Goal: Task Accomplishment & Management: Use online tool/utility

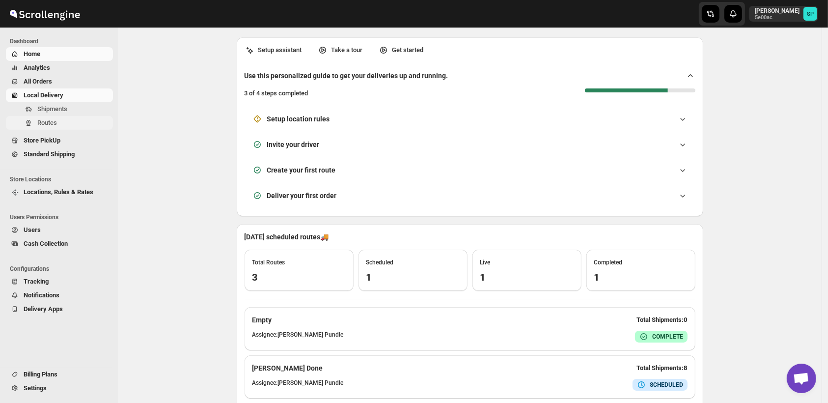
click at [41, 126] on span "Routes" at bounding box center [47, 122] width 20 height 7
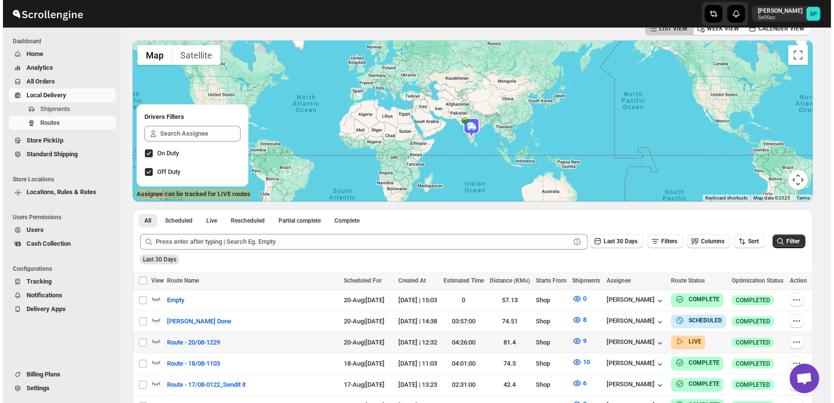
scroll to position [109, 0]
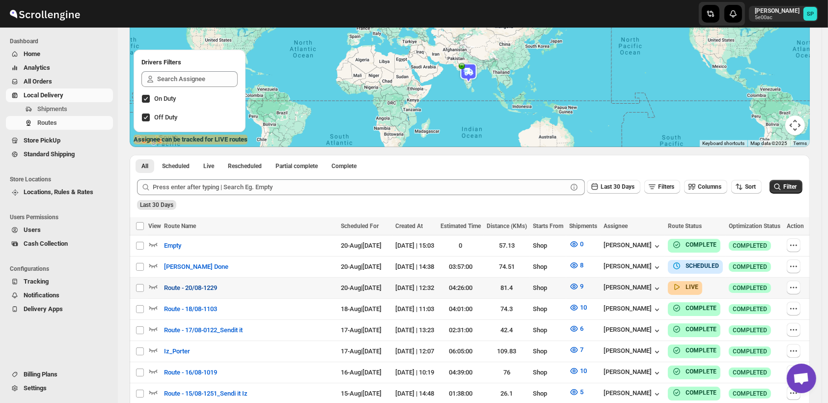
click at [195, 289] on span "Route - 20/08-1229" at bounding box center [190, 288] width 53 height 10
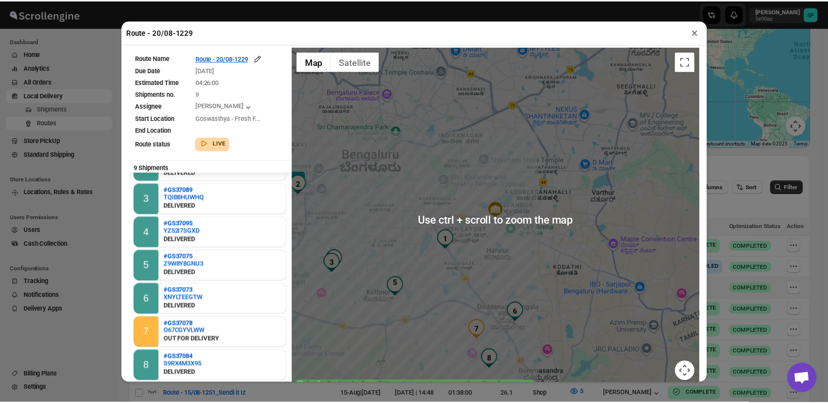
scroll to position [46, 0]
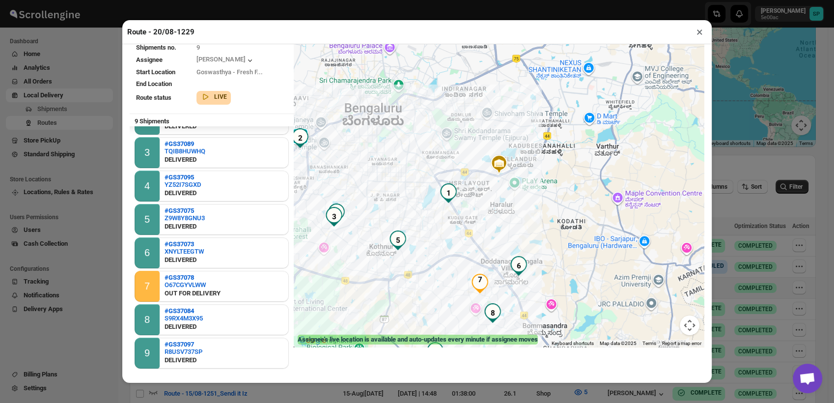
click at [699, 31] on button "×" at bounding box center [699, 32] width 14 height 14
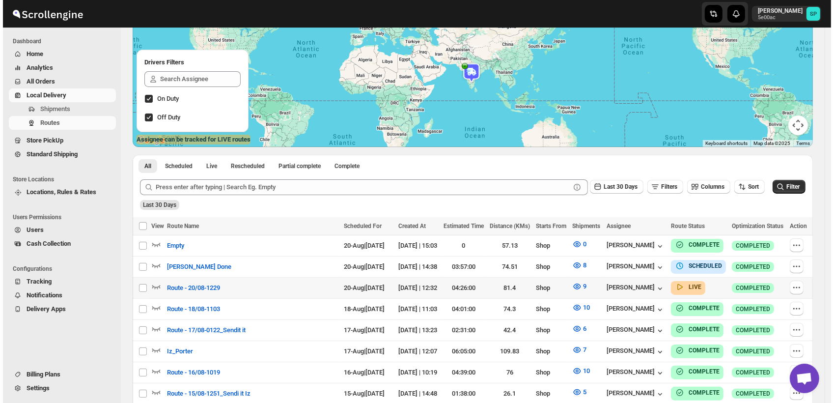
scroll to position [0, 0]
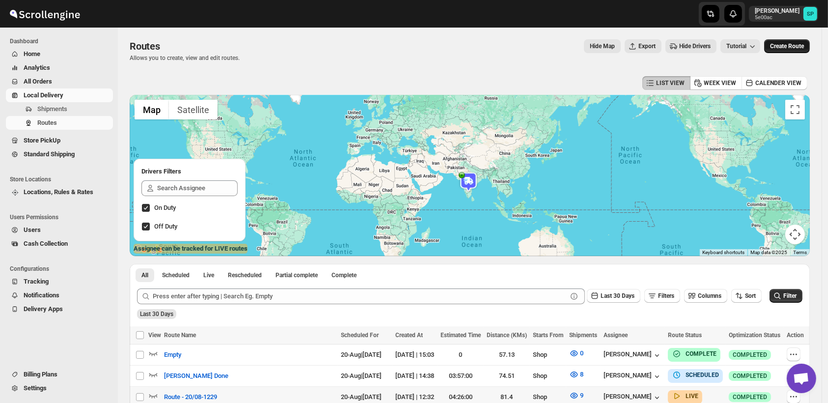
click at [804, 49] on span "Create Route" at bounding box center [787, 46] width 34 height 8
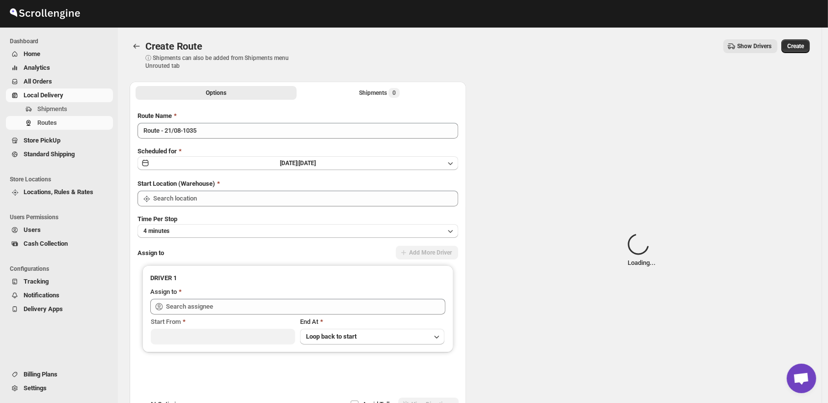
type input "Shop"
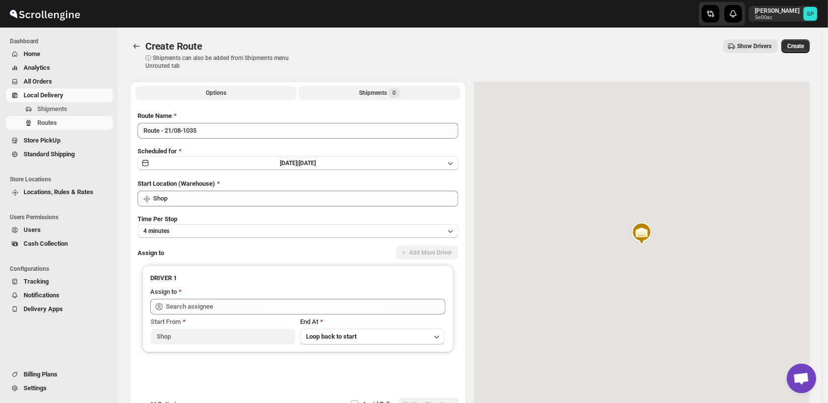
click at [367, 96] on div "Shipments 0" at bounding box center [379, 93] width 41 height 10
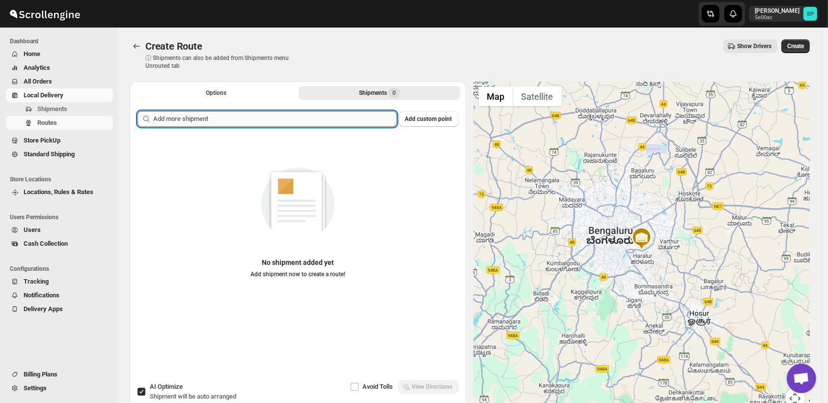
click at [303, 120] on input "text" at bounding box center [275, 119] width 244 height 16
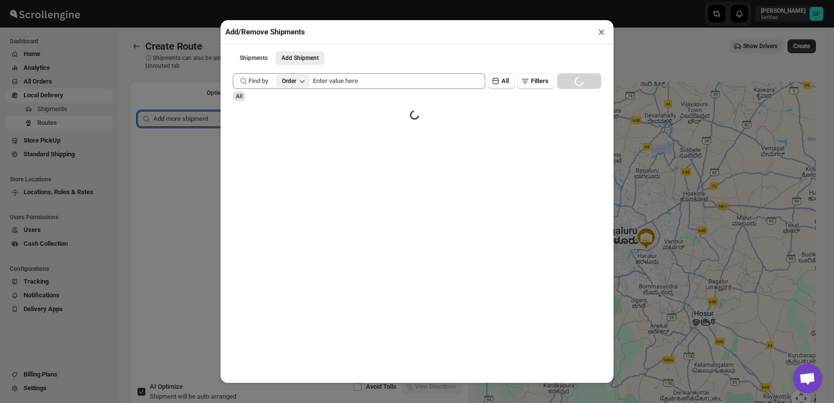
click at [299, 84] on button "Order" at bounding box center [293, 81] width 34 height 14
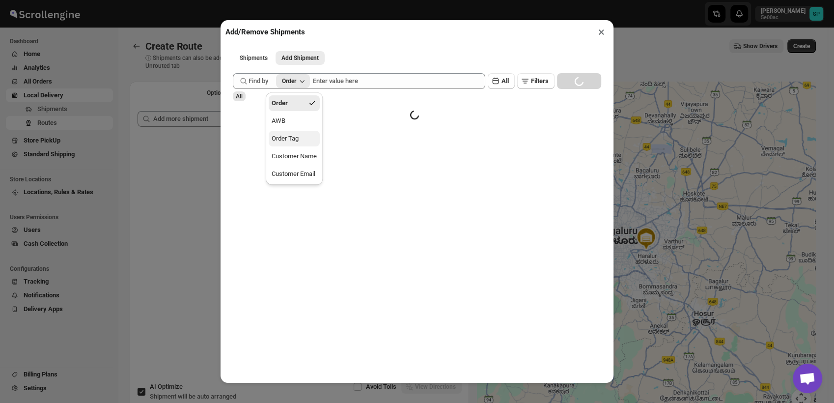
click at [299, 139] on div "Order Tag" at bounding box center [285, 139] width 27 height 10
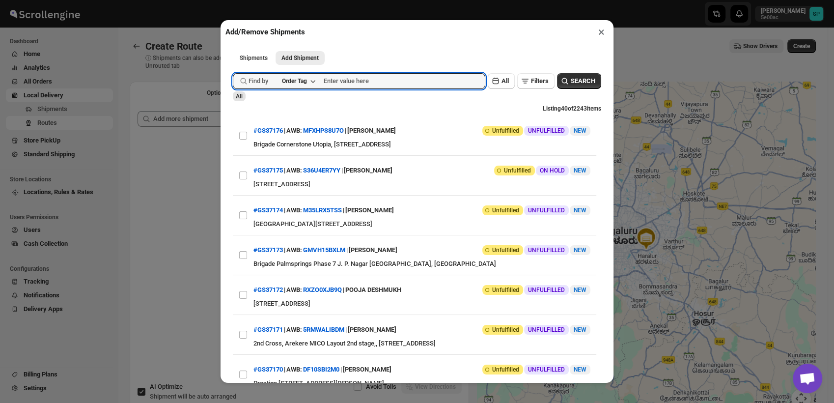
click at [601, 33] on button "×" at bounding box center [601, 32] width 14 height 14
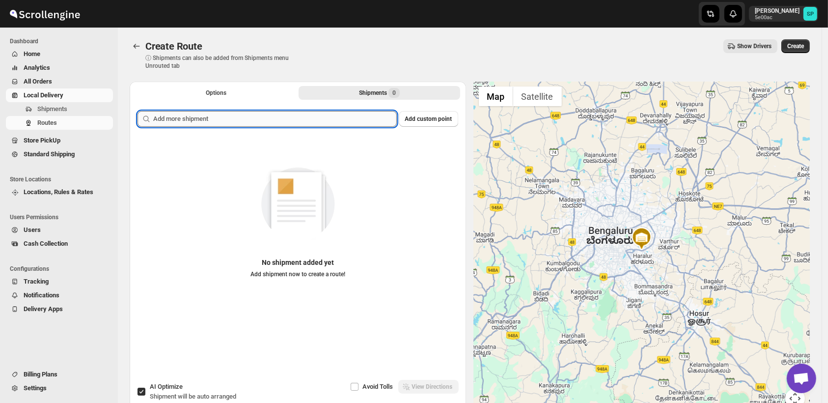
click at [316, 119] on input "text" at bounding box center [275, 119] width 244 height 16
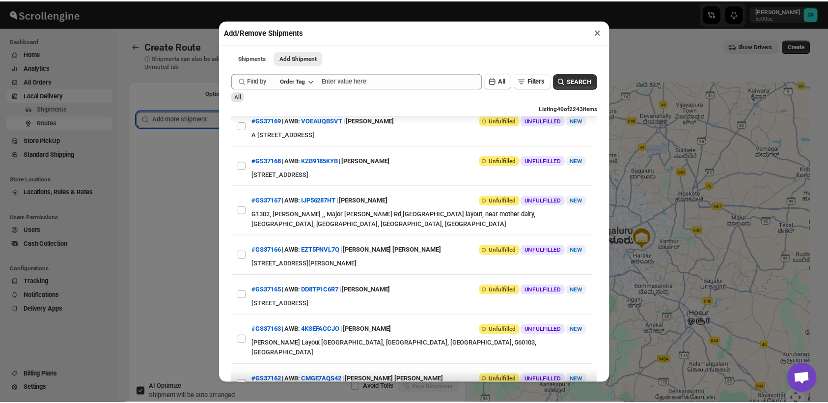
scroll to position [327, 0]
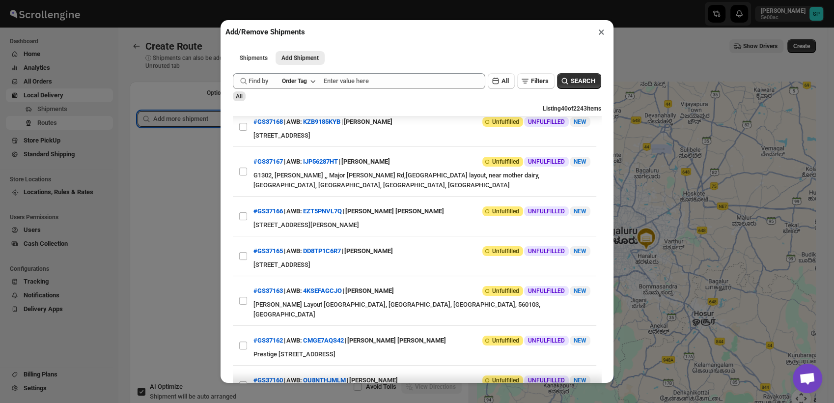
click at [601, 31] on button "×" at bounding box center [601, 32] width 14 height 14
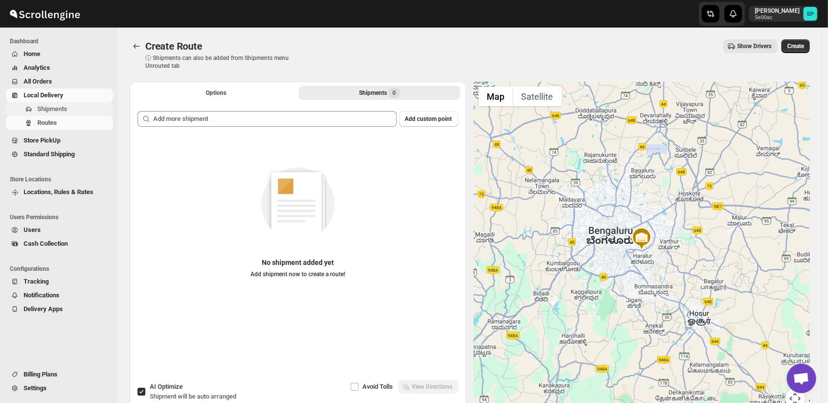
click at [55, 109] on span "Shipments" at bounding box center [52, 108] width 30 height 7
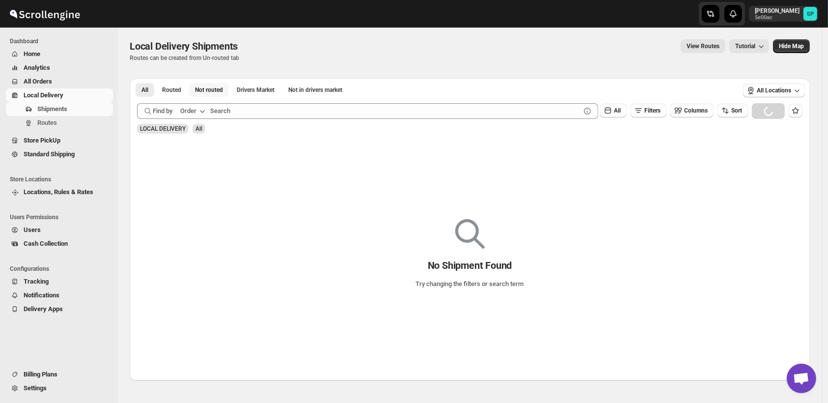
click at [204, 89] on span "Not routed" at bounding box center [209, 90] width 28 height 8
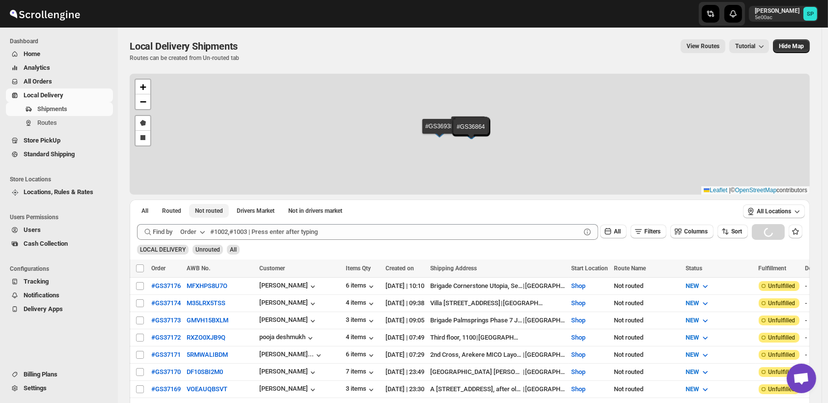
scroll to position [440, 0]
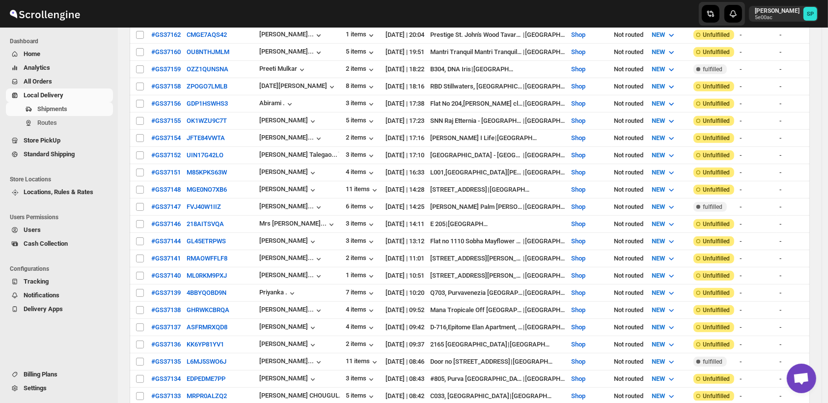
scroll to position [0, 0]
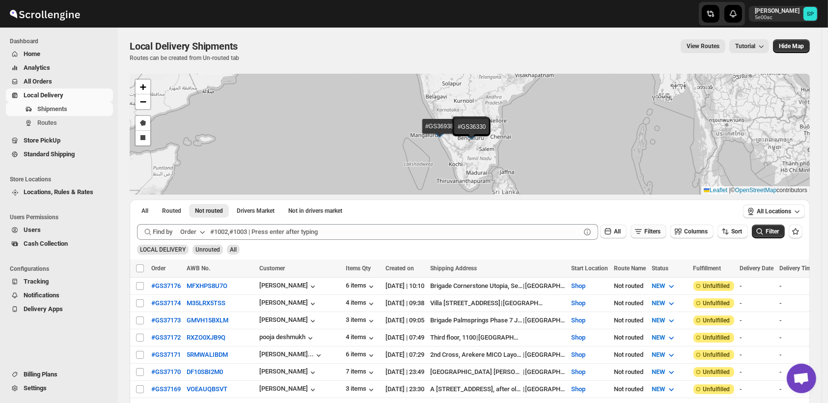
click at [650, 230] on span "Filters" at bounding box center [652, 231] width 16 height 7
click at [656, 269] on span "Add Filter" at bounding box center [658, 270] width 26 height 8
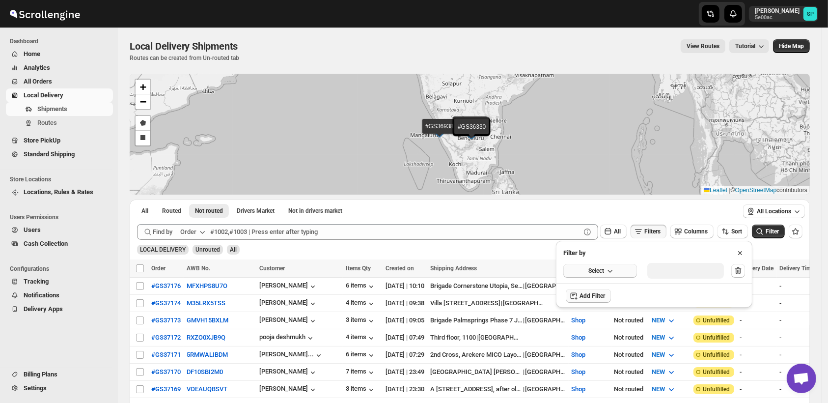
click at [619, 273] on button "Select" at bounding box center [600, 271] width 74 height 14
click at [602, 362] on div "Fulfillment Status" at bounding box center [593, 361] width 49 height 10
drag, startPoint x: 673, startPoint y: 285, endPoint x: 680, endPoint y: 273, distance: 13.8
click at [680, 273] on button "Select value" at bounding box center [681, 270] width 69 height 14
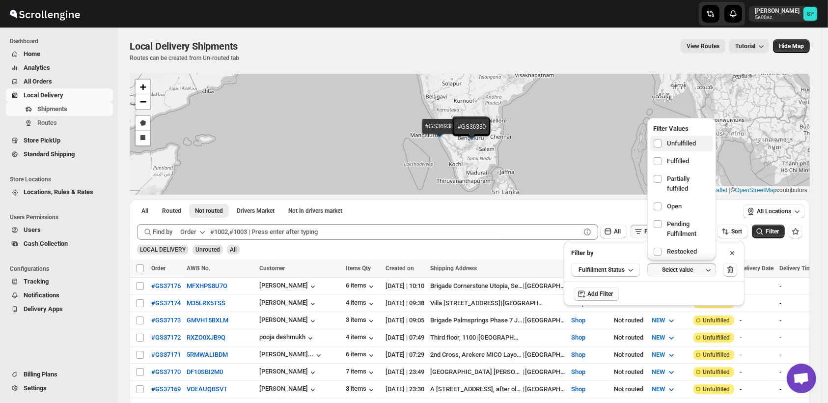
click at [685, 138] on span "Unfulfilled" at bounding box center [681, 143] width 29 height 10
click at [661, 139] on input "checkbox" at bounding box center [658, 143] width 8 height 8
checkbox input "true"
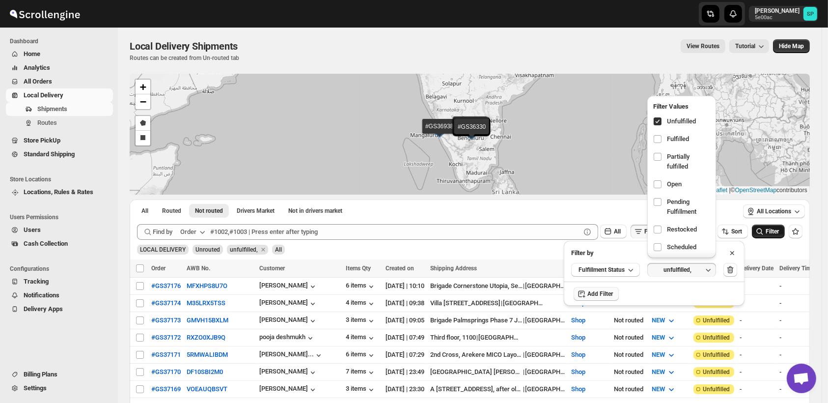
click at [764, 233] on icon "submit" at bounding box center [760, 231] width 10 height 10
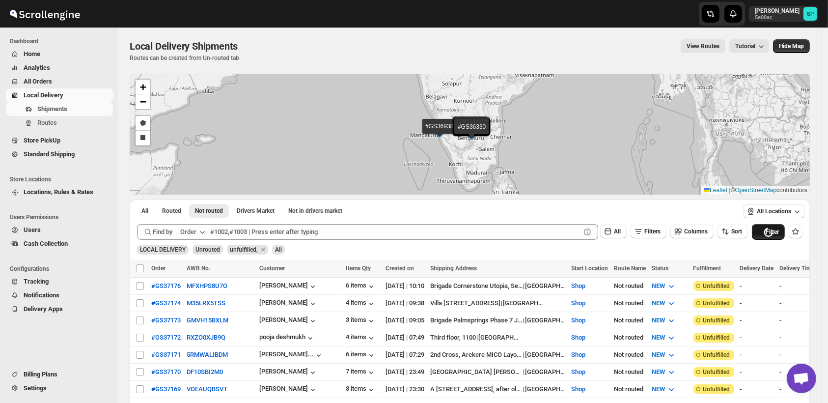
click at [770, 233] on div "Loading shipments…" at bounding box center [470, 246] width 680 height 27
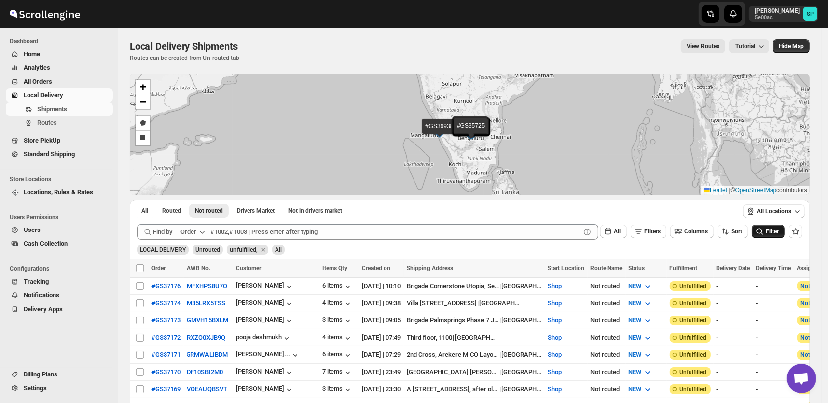
scroll to position [55, 0]
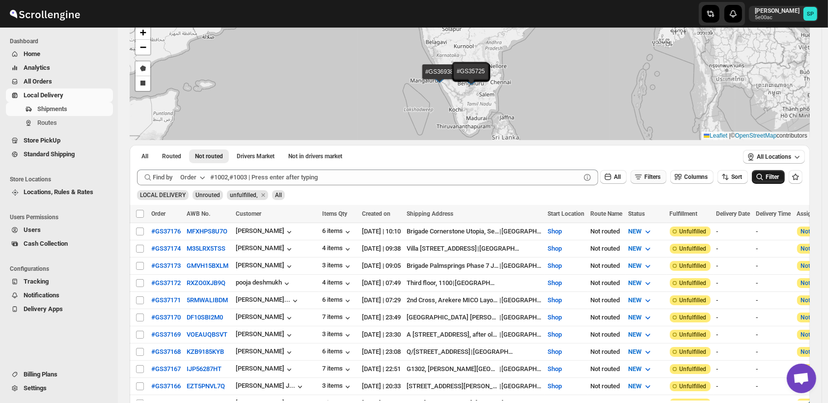
click at [660, 178] on span "Filters" at bounding box center [652, 176] width 16 height 7
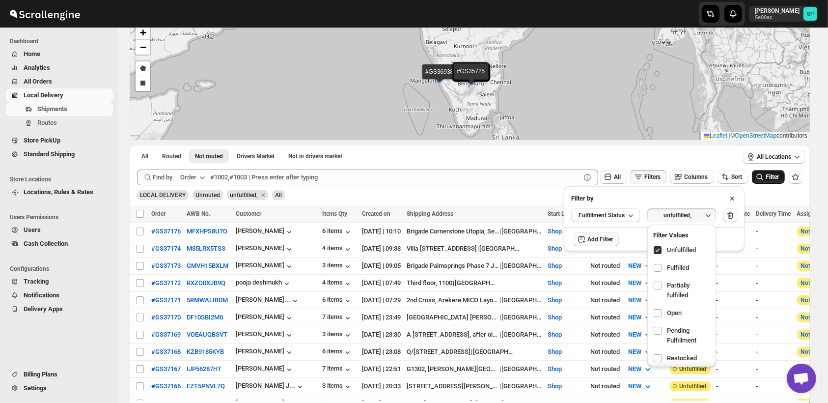
click at [594, 242] on span "Add Filter" at bounding box center [600, 239] width 26 height 8
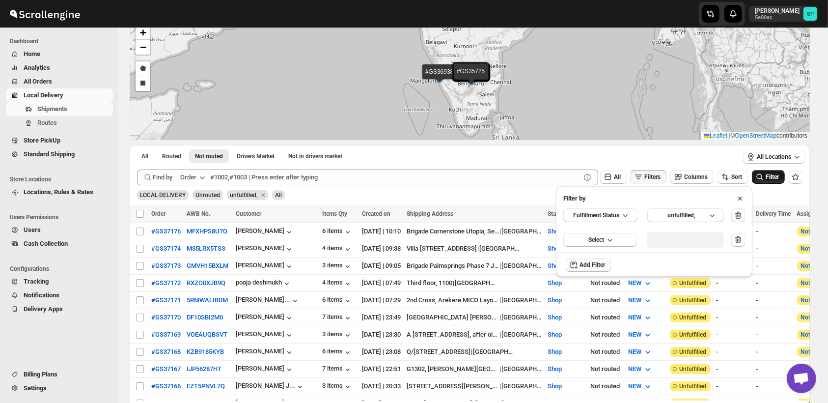
click at [594, 242] on span "Select" at bounding box center [596, 240] width 16 height 8
click at [608, 312] on div "Shipment Status" at bounding box center [592, 313] width 46 height 10
click at [681, 237] on div "Select value" at bounding box center [677, 239] width 49 height 8
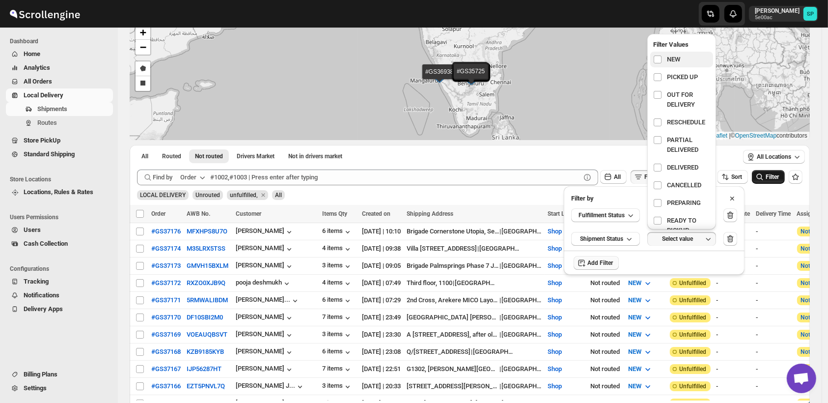
click at [675, 57] on span "NEW" at bounding box center [673, 60] width 13 height 10
click at [661, 57] on input "checkbox" at bounding box center [658, 59] width 8 height 8
checkbox input "true"
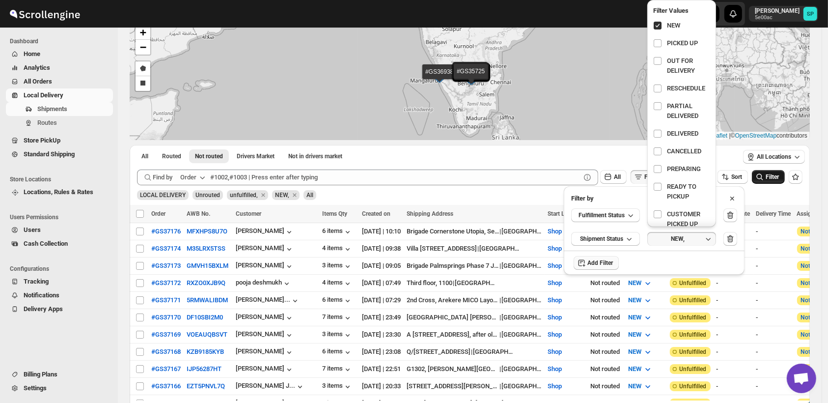
click at [771, 179] on span "Filter" at bounding box center [771, 176] width 13 height 7
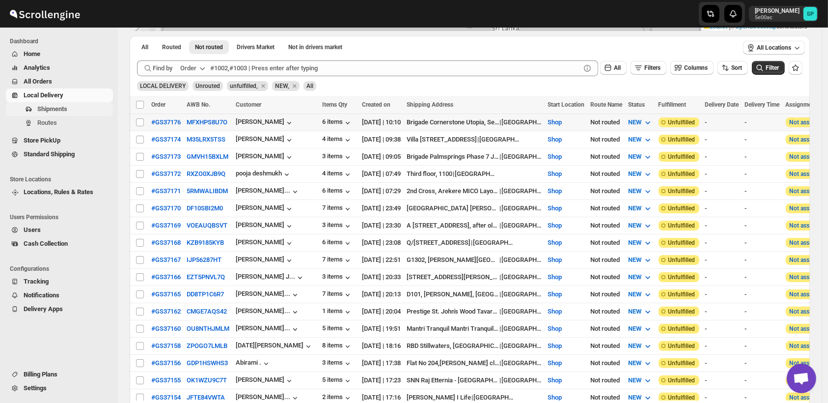
scroll to position [0, 0]
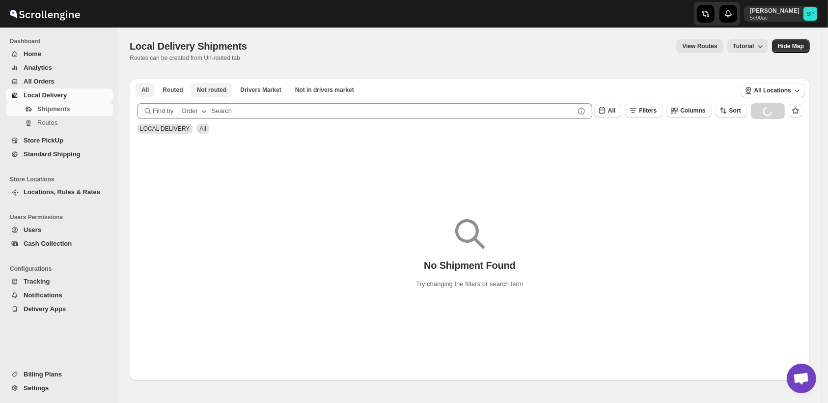
click at [216, 88] on span "Not routed" at bounding box center [212, 90] width 30 height 8
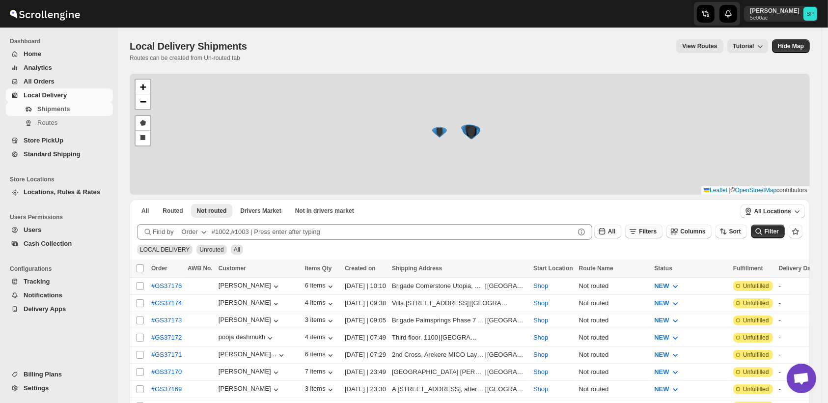
click at [654, 232] on span "Filters" at bounding box center [648, 231] width 18 height 7
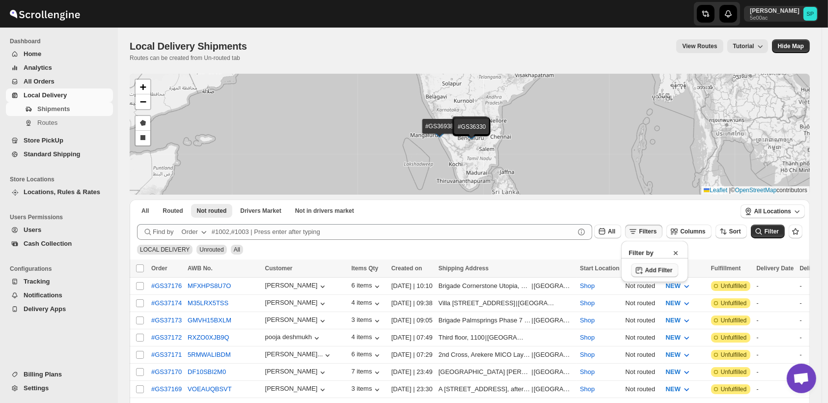
click at [661, 273] on span "Add Filter" at bounding box center [658, 270] width 27 height 8
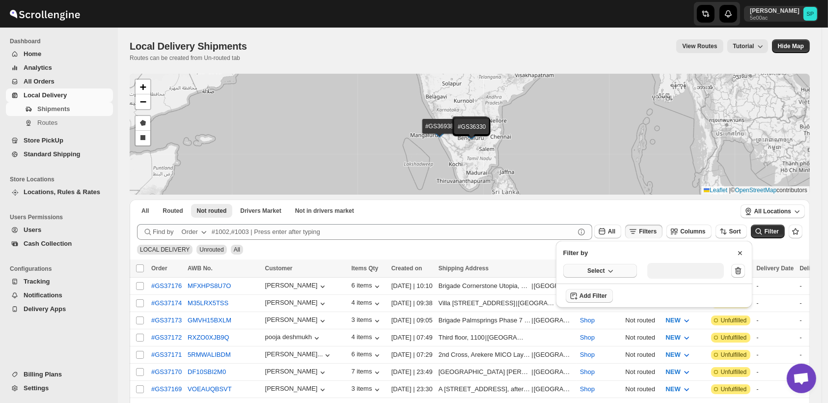
click at [599, 273] on span "Select" at bounding box center [595, 271] width 17 height 8
click at [610, 360] on div "Fulfillment Status" at bounding box center [593, 361] width 49 height 10
click at [683, 273] on div "Select value" at bounding box center [678, 270] width 49 height 8
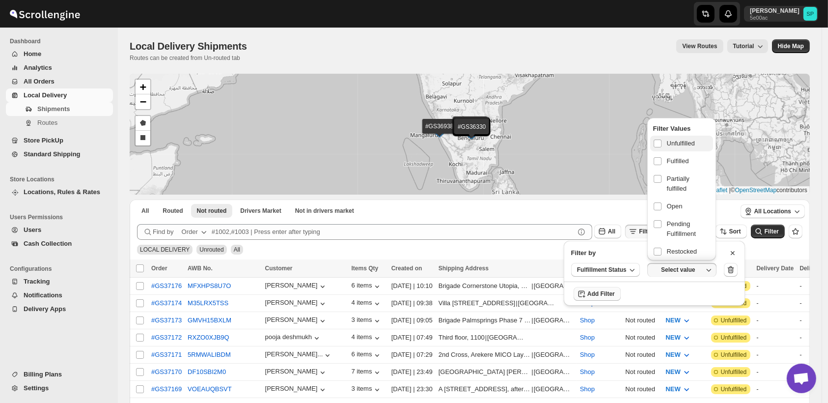
click at [679, 144] on span "Unfulfilled" at bounding box center [681, 143] width 28 height 10
click at [661, 144] on input "checkbox" at bounding box center [658, 143] width 8 height 8
checkbox input "true"
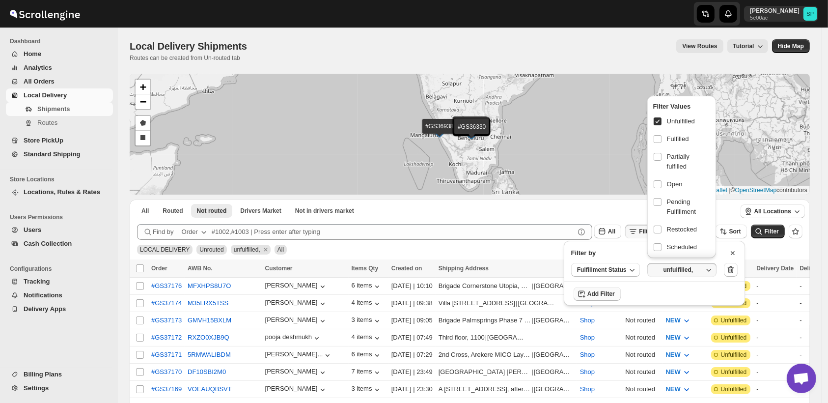
click at [601, 293] on span "Add Filter" at bounding box center [600, 294] width 27 height 8
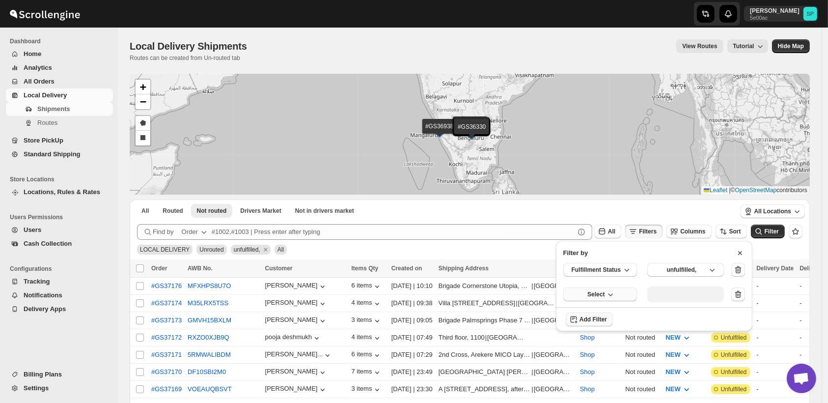
click at [601, 295] on span "Select" at bounding box center [595, 294] width 17 height 8
click at [606, 365] on div "Shipment Status" at bounding box center [592, 367] width 47 height 10
click at [687, 296] on div "Select value" at bounding box center [678, 293] width 49 height 8
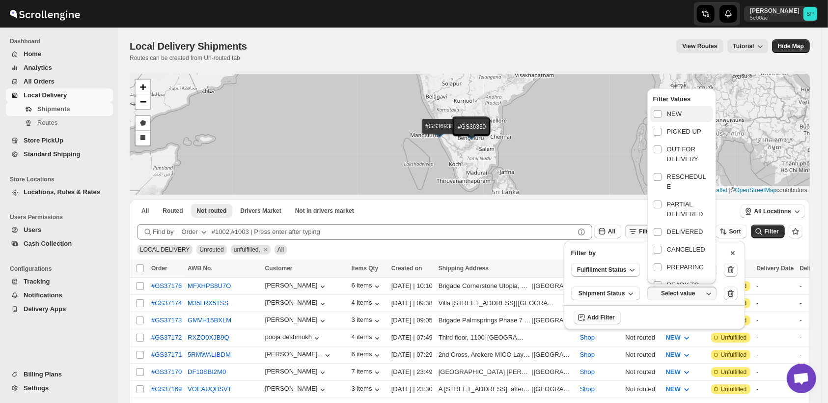
click at [672, 114] on span "NEW" at bounding box center [674, 114] width 15 height 10
click at [661, 114] on input "checkbox" at bounding box center [658, 114] width 8 height 8
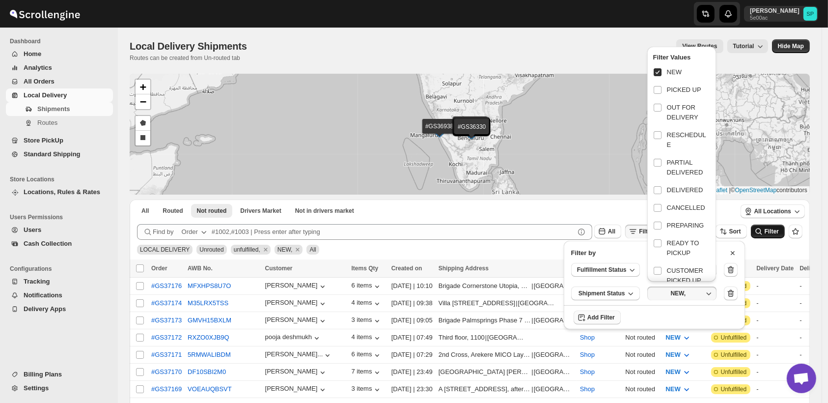
click at [764, 234] on icon "submit" at bounding box center [759, 231] width 10 height 10
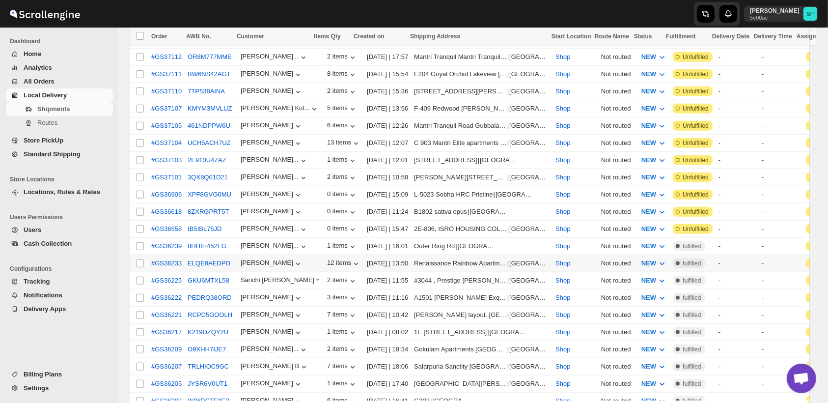
scroll to position [982, 0]
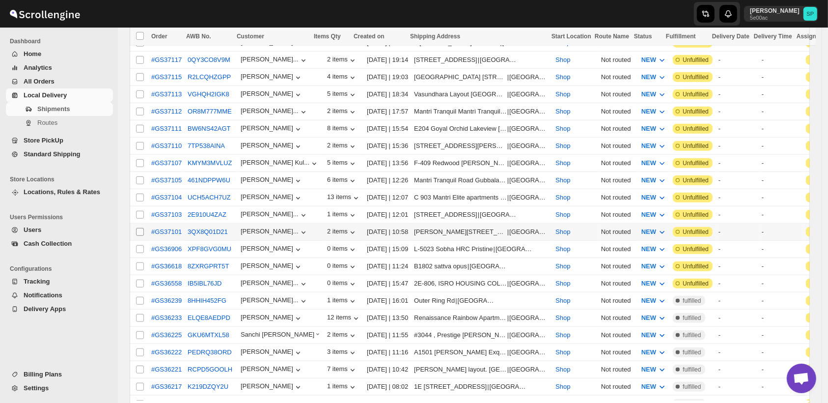
click at [140, 228] on input "Select shipment" at bounding box center [140, 232] width 8 height 8
checkbox input "true"
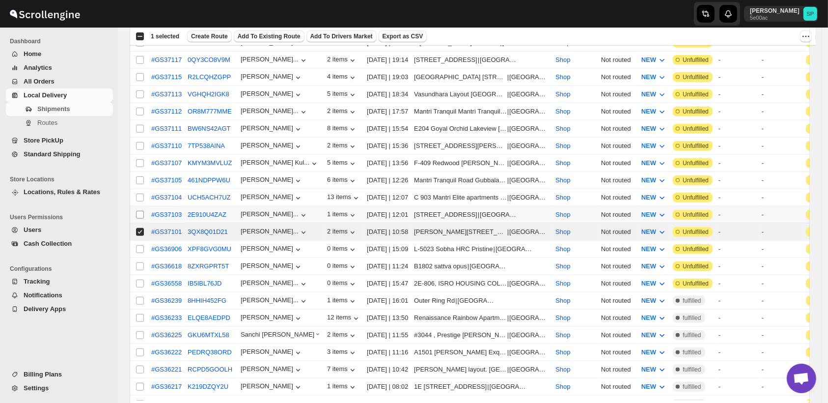
click at [140, 211] on input "Select shipment" at bounding box center [140, 215] width 8 height 8
checkbox input "true"
click at [138, 193] on input "Select shipment" at bounding box center [140, 197] width 8 height 8
checkbox input "true"
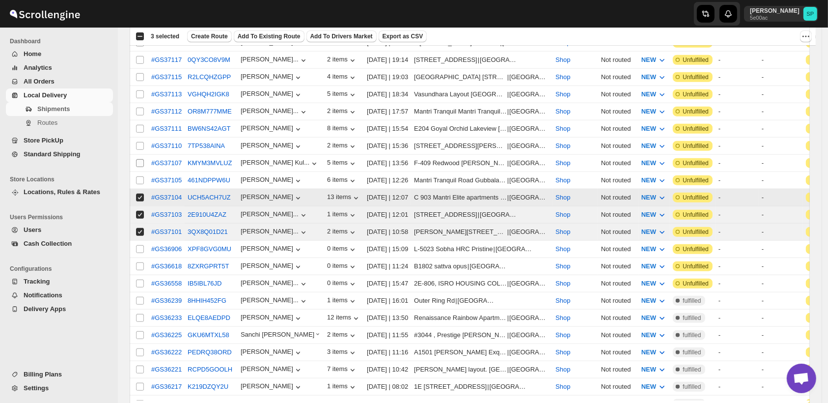
click at [137, 176] on input "Select shipment" at bounding box center [140, 180] width 8 height 8
checkbox input "true"
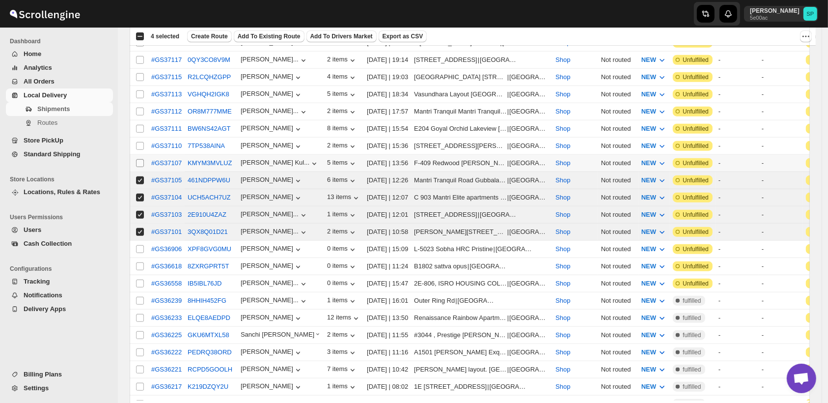
click at [137, 159] on input "Select shipment" at bounding box center [140, 163] width 8 height 8
checkbox input "true"
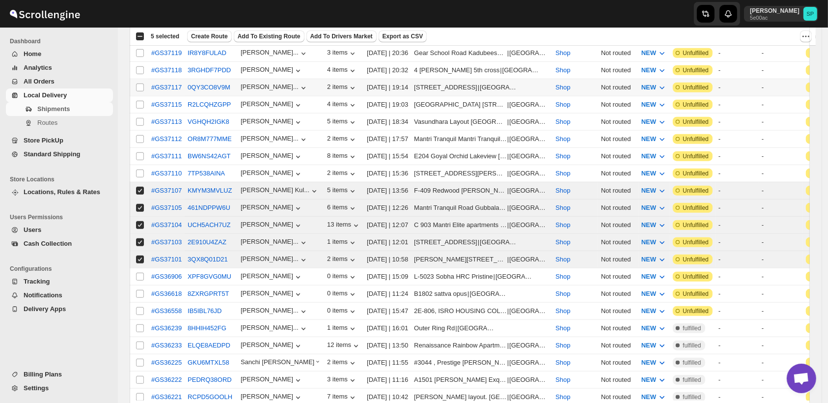
scroll to position [873, 0]
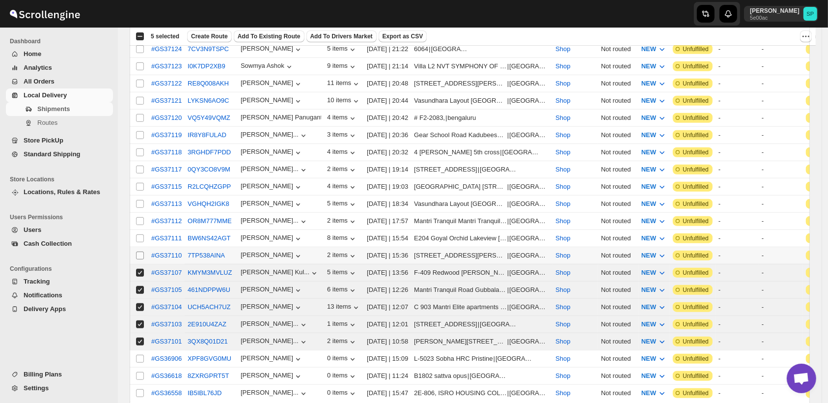
click at [141, 251] on input "Select shipment" at bounding box center [140, 255] width 8 height 8
checkbox input "true"
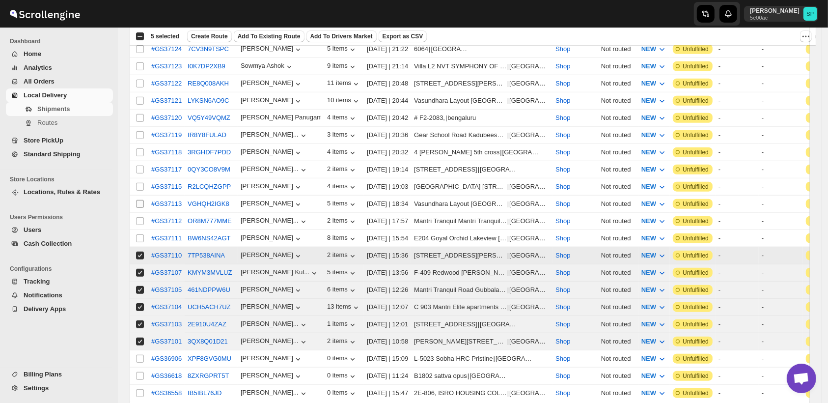
click at [141, 234] on input "Select shipment" at bounding box center [140, 238] width 8 height 8
checkbox input "true"
click at [140, 217] on input "Select shipment" at bounding box center [140, 221] width 8 height 8
checkbox input "true"
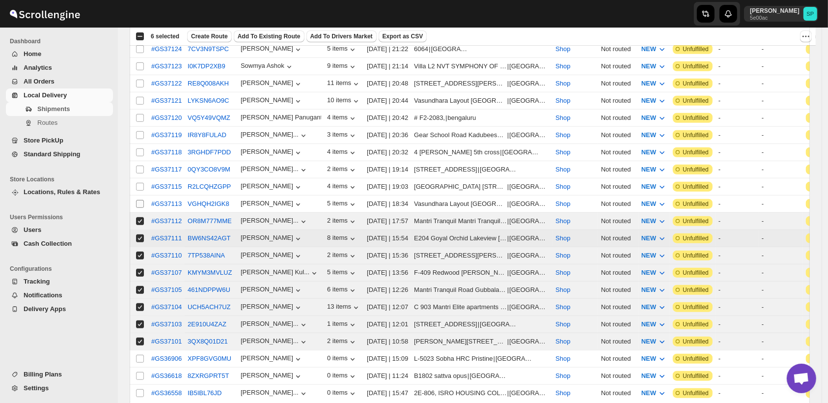
click at [140, 200] on input "Select shipment" at bounding box center [140, 204] width 8 height 8
checkbox input "true"
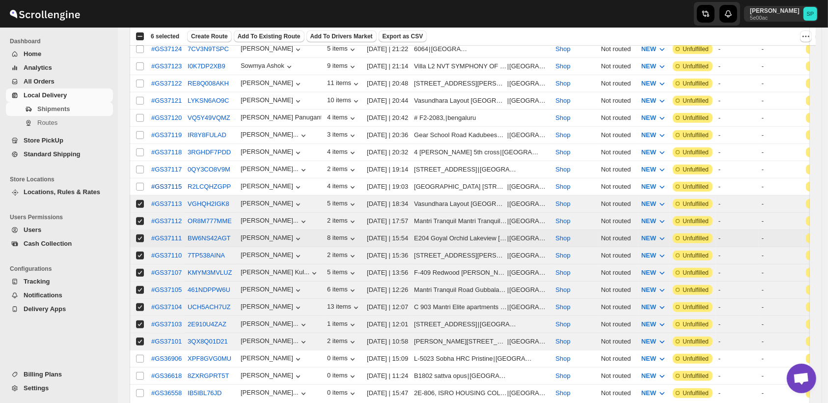
click at [139, 183] on input "Select shipment" at bounding box center [140, 187] width 8 height 8
checkbox input "true"
click at [138, 165] on input "Select shipment" at bounding box center [140, 169] width 8 height 8
checkbox input "true"
click at [137, 148] on input "Select shipment" at bounding box center [140, 152] width 8 height 8
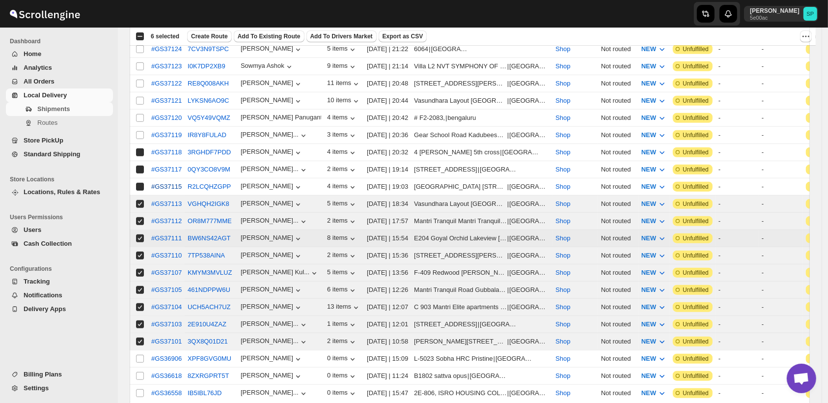
checkbox input "true"
click at [141, 131] on input "Select shipment" at bounding box center [140, 135] width 8 height 8
checkbox input "true"
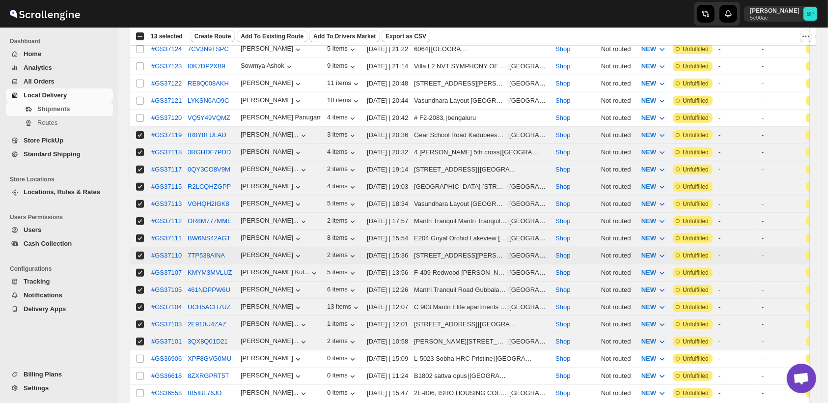
scroll to position [818, 0]
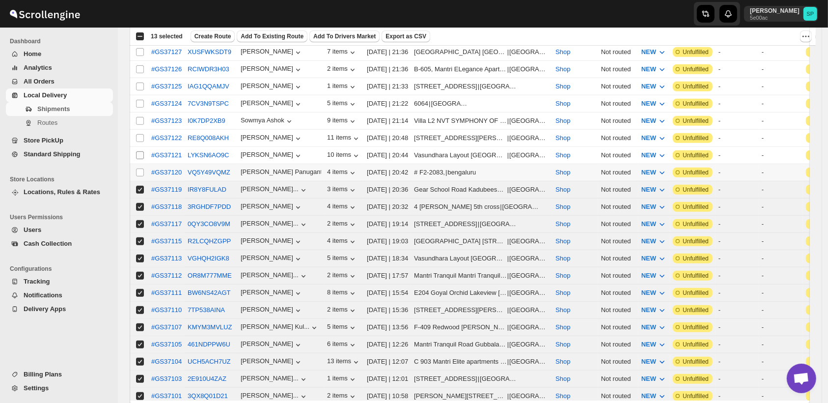
click at [138, 168] on input "Select shipment" at bounding box center [140, 172] width 8 height 8
checkbox input "true"
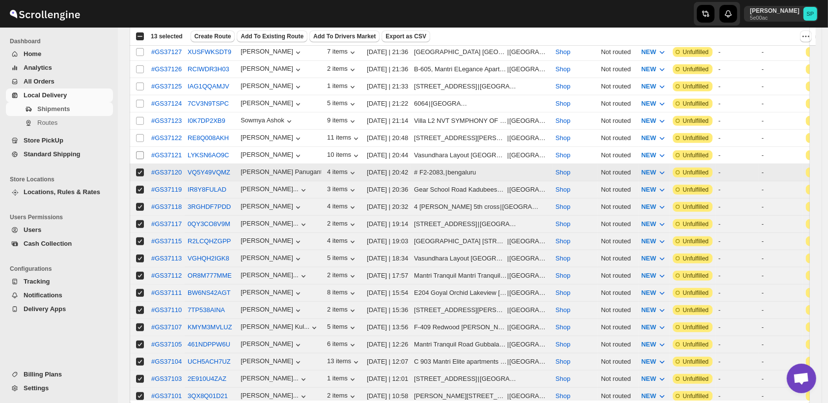
click at [140, 151] on input "Select shipment" at bounding box center [140, 155] width 8 height 8
checkbox input "true"
click at [140, 134] on input "Select shipment" at bounding box center [140, 138] width 8 height 8
checkbox input "true"
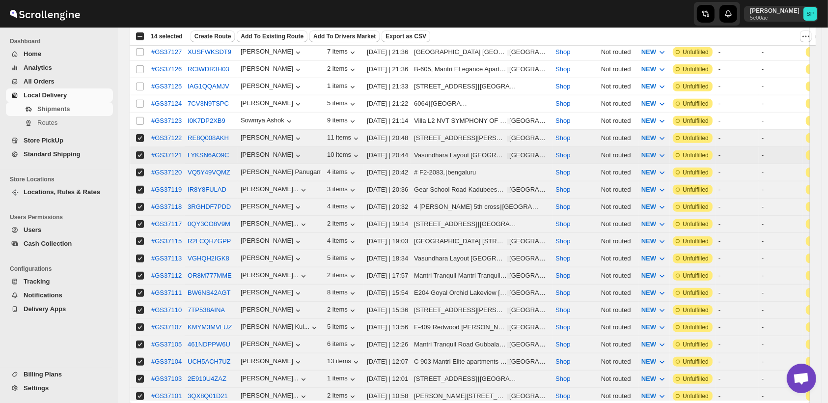
click at [140, 117] on input "Select shipment" at bounding box center [140, 121] width 8 height 8
checkbox input "true"
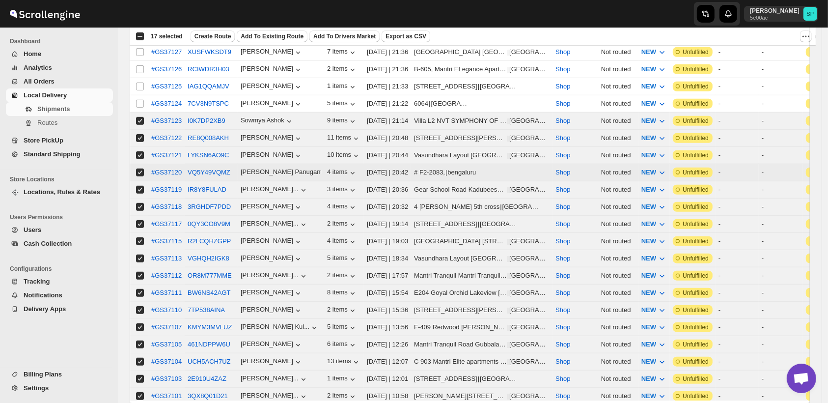
scroll to position [764, 0]
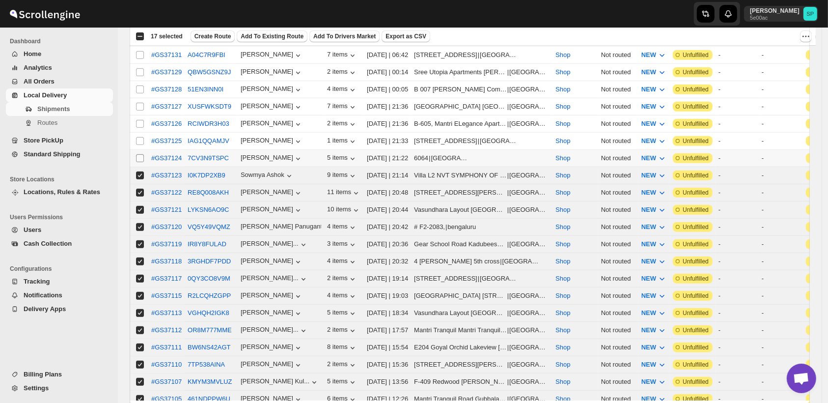
click at [139, 154] on input "Select shipment" at bounding box center [140, 158] width 8 height 8
checkbox input "true"
click at [141, 137] on input "Select shipment" at bounding box center [140, 141] width 8 height 8
checkbox input "true"
click at [142, 120] on input "Select shipment" at bounding box center [140, 124] width 8 height 8
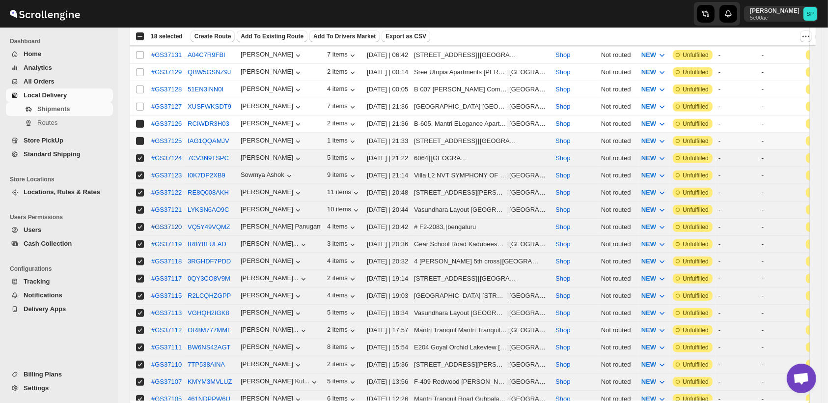
checkbox input "true"
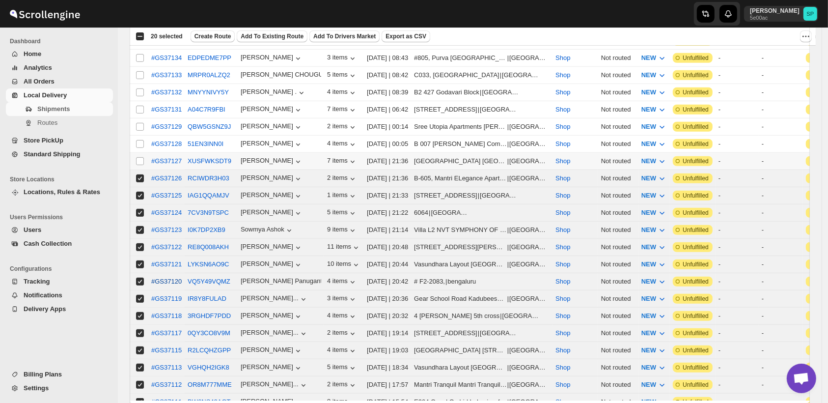
scroll to position [655, 0]
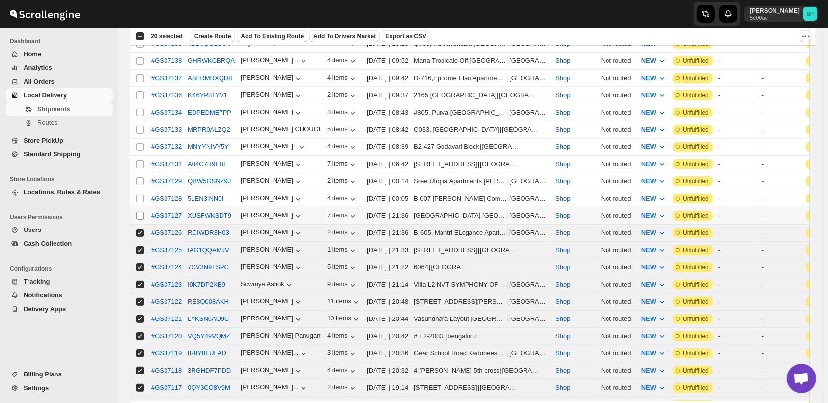
click at [139, 212] on input "Select shipment" at bounding box center [140, 216] width 8 height 8
checkbox input "true"
click at [139, 194] on input "Select shipment" at bounding box center [140, 198] width 8 height 8
checkbox input "true"
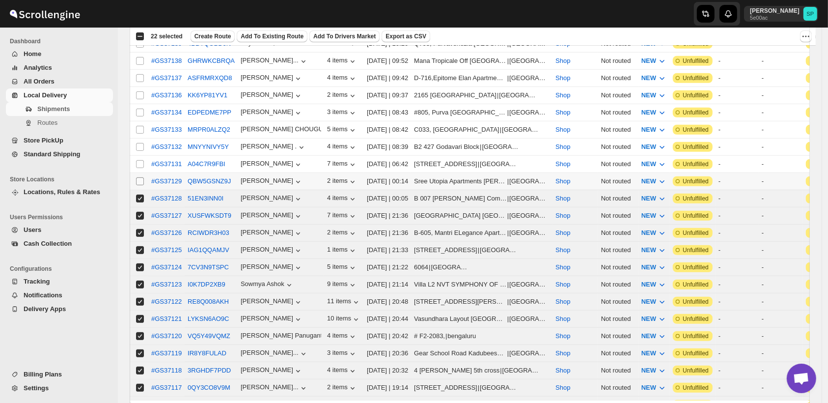
click at [140, 177] on input "Select shipment" at bounding box center [140, 181] width 8 height 8
checkbox input "true"
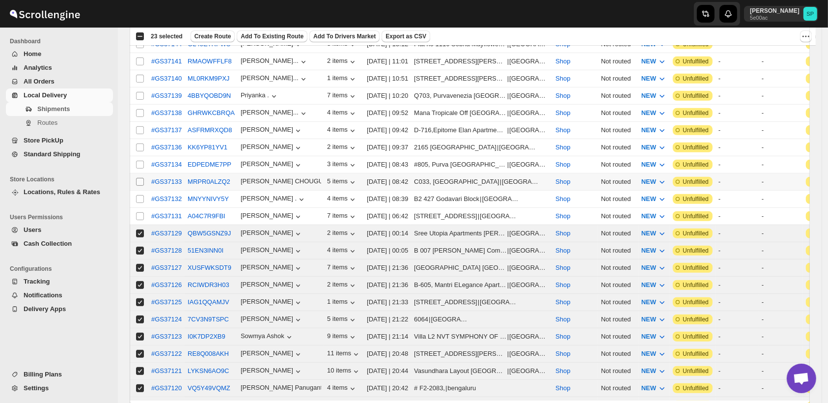
scroll to position [600, 0]
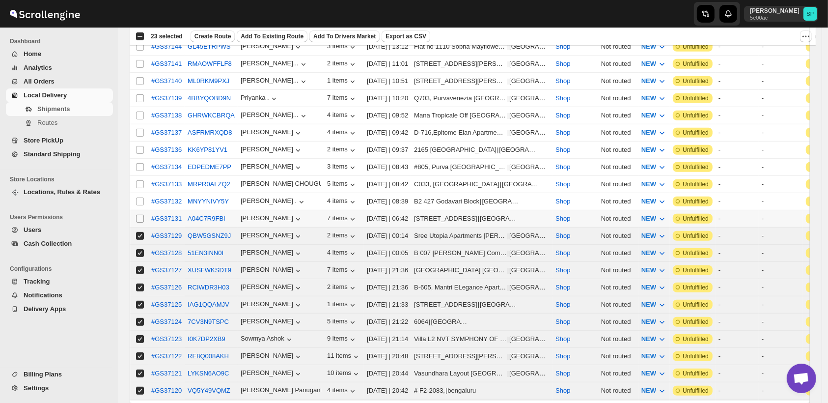
click at [142, 215] on input "Select shipment" at bounding box center [140, 219] width 8 height 8
checkbox input "true"
click at [141, 197] on input "Select shipment" at bounding box center [140, 201] width 8 height 8
checkbox input "true"
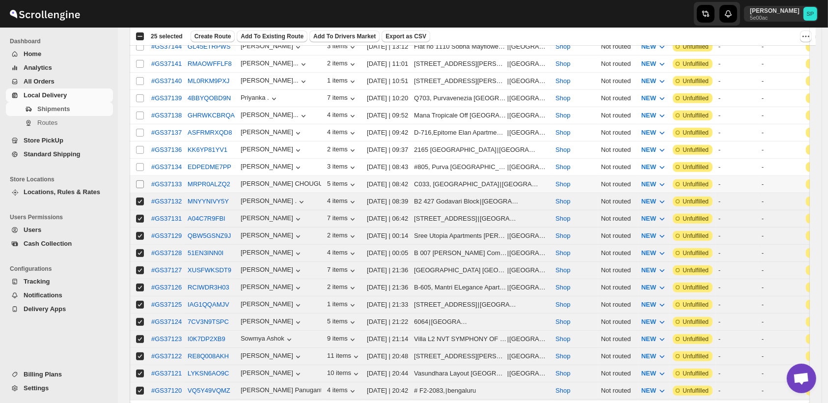
click at [141, 180] on input "Select shipment" at bounding box center [140, 184] width 8 height 8
checkbox input "true"
click at [141, 163] on input "Select shipment" at bounding box center [140, 167] width 8 height 8
checkbox input "true"
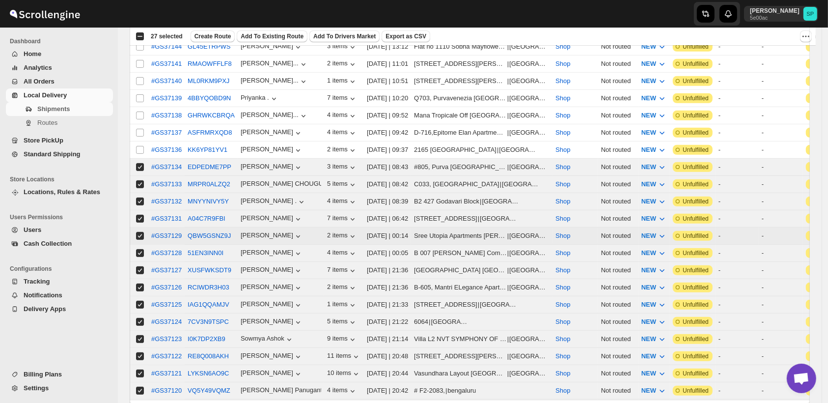
scroll to position [546, 0]
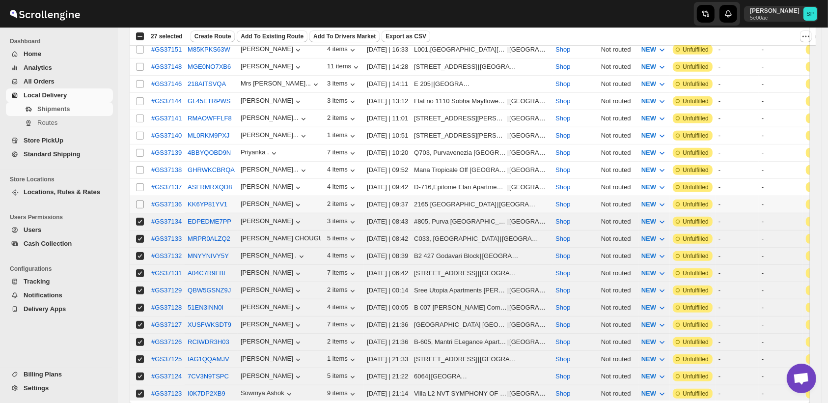
click at [141, 200] on input "Select shipment" at bounding box center [140, 204] width 8 height 8
checkbox input "true"
click at [139, 183] on input "Select shipment" at bounding box center [140, 187] width 8 height 8
checkbox input "true"
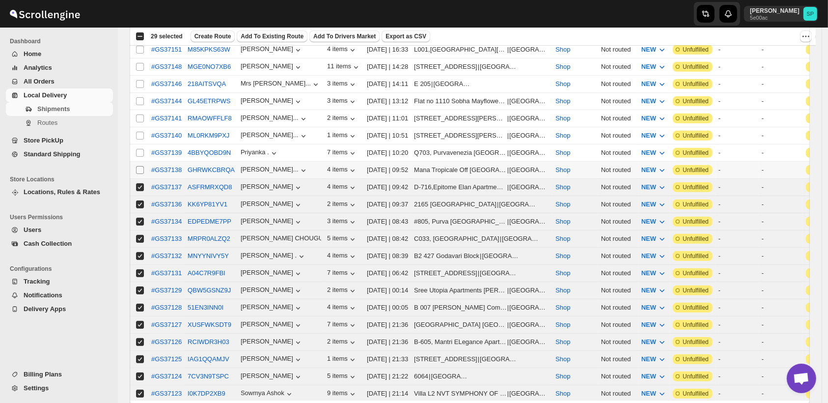
click at [138, 166] on input "Select shipment" at bounding box center [140, 170] width 8 height 8
checkbox input "true"
click at [137, 149] on input "Select shipment" at bounding box center [140, 153] width 8 height 8
checkbox input "true"
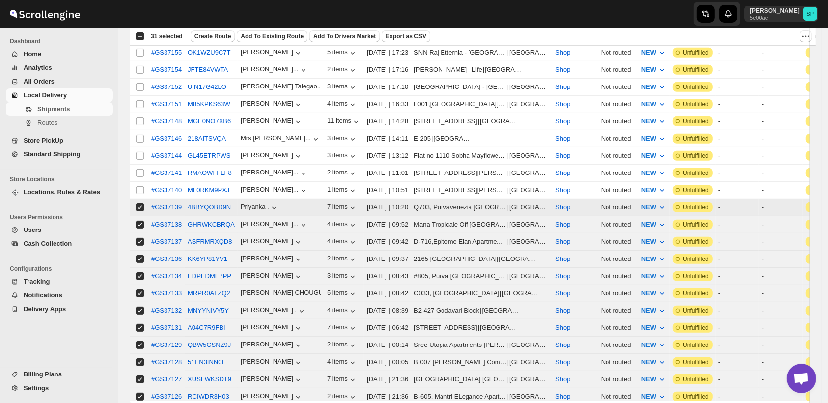
scroll to position [436, 0]
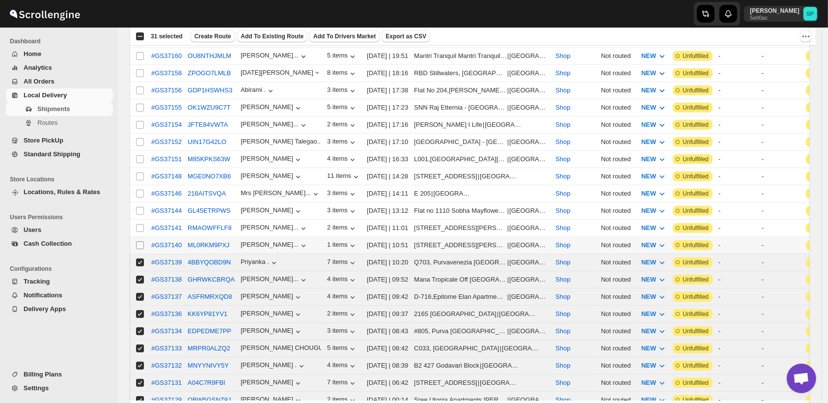
click at [138, 241] on input "Select shipment" at bounding box center [140, 245] width 8 height 8
checkbox input "true"
click at [140, 224] on input "Select shipment" at bounding box center [140, 228] width 8 height 8
checkbox input "true"
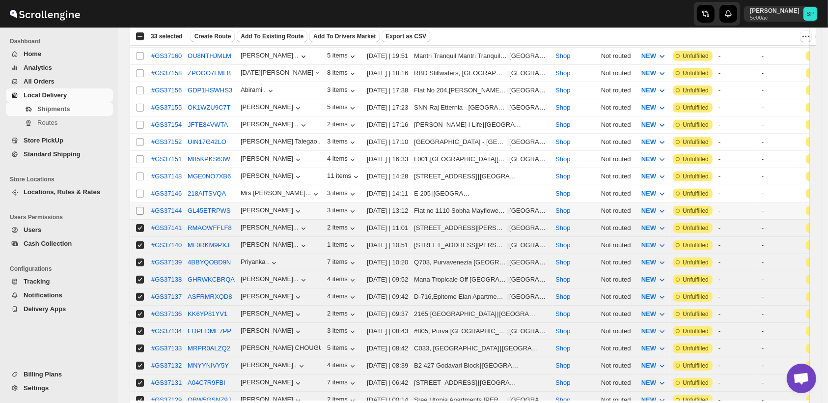
click at [138, 207] on input "Select shipment" at bounding box center [140, 211] width 8 height 8
checkbox input "true"
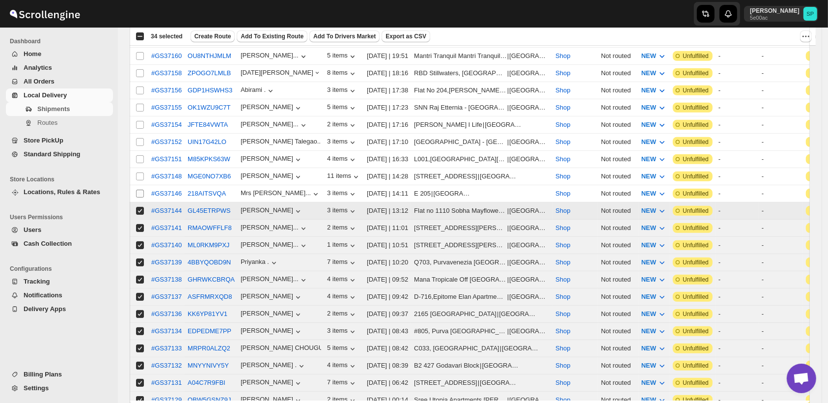
click at [138, 190] on input "Select shipment" at bounding box center [140, 194] width 8 height 8
checkbox input "true"
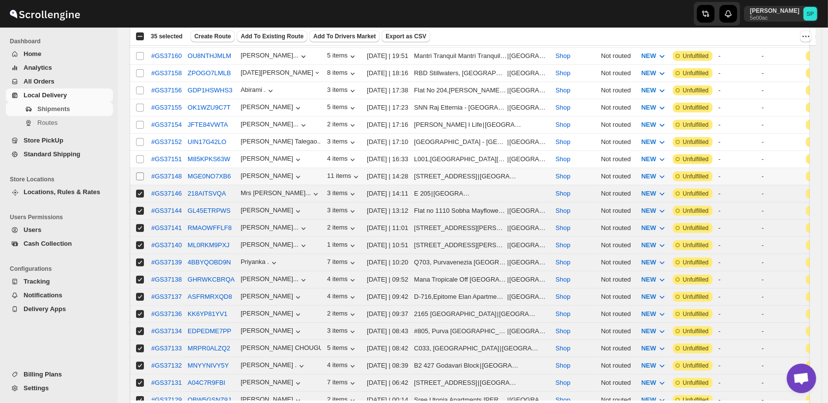
click at [141, 172] on input "Select shipment" at bounding box center [140, 176] width 8 height 8
checkbox input "true"
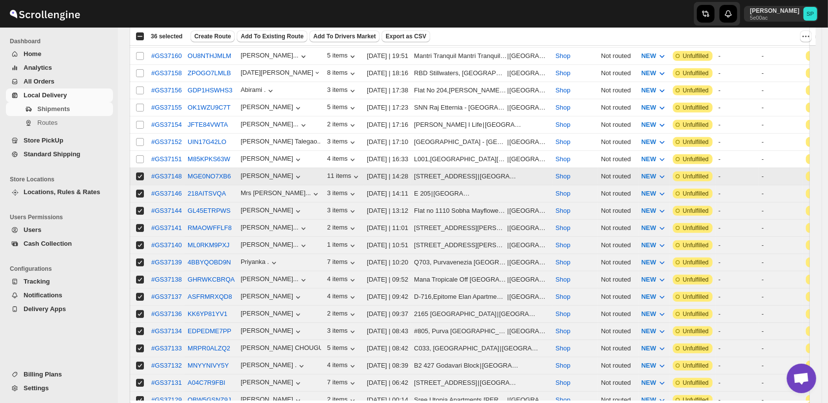
click at [138, 151] on td "Select shipment" at bounding box center [139, 159] width 19 height 17
checkbox input "true"
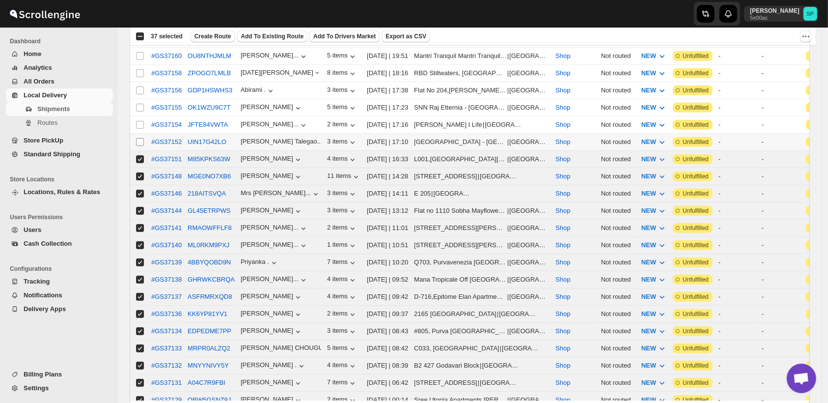
click at [141, 138] on input "Select shipment" at bounding box center [140, 142] width 8 height 8
checkbox input "true"
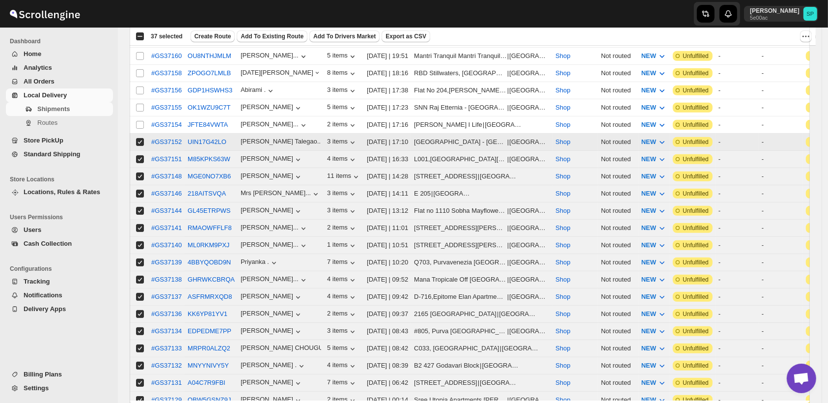
click at [139, 121] on input "Select shipment" at bounding box center [140, 125] width 8 height 8
checkbox input "true"
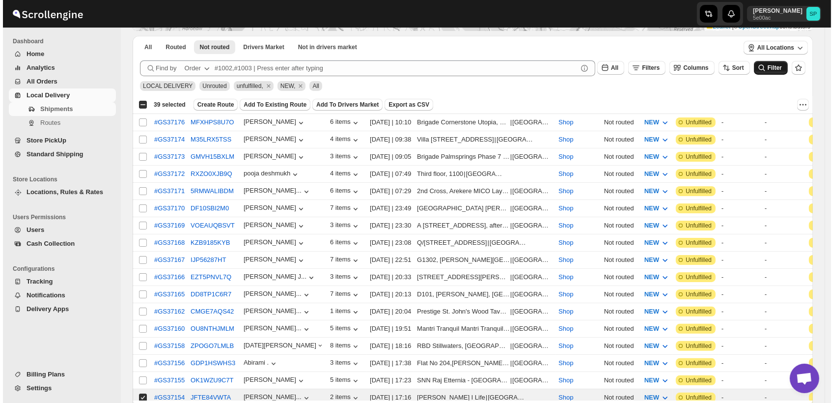
scroll to position [0, 0]
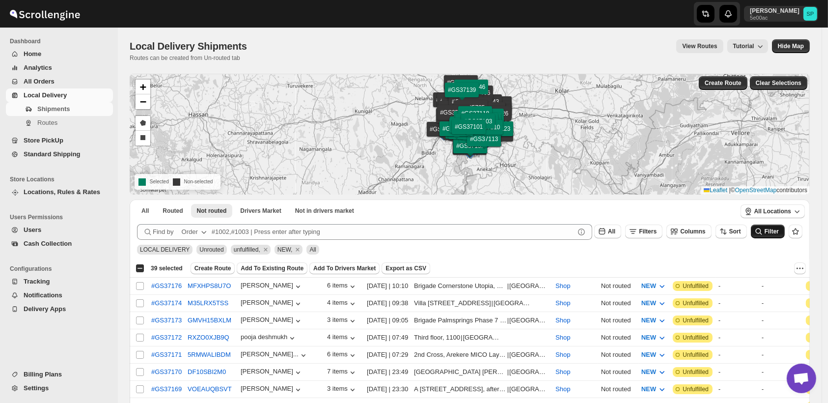
drag, startPoint x: 564, startPoint y: 130, endPoint x: 561, endPoint y: 163, distance: 33.5
click at [579, 183] on div "#GS37176 #GS37174 #GS37173 #GS37172 #GS37171 #GS37170 #GS37169 #GS37168 #GS3716…" at bounding box center [470, 134] width 680 height 121
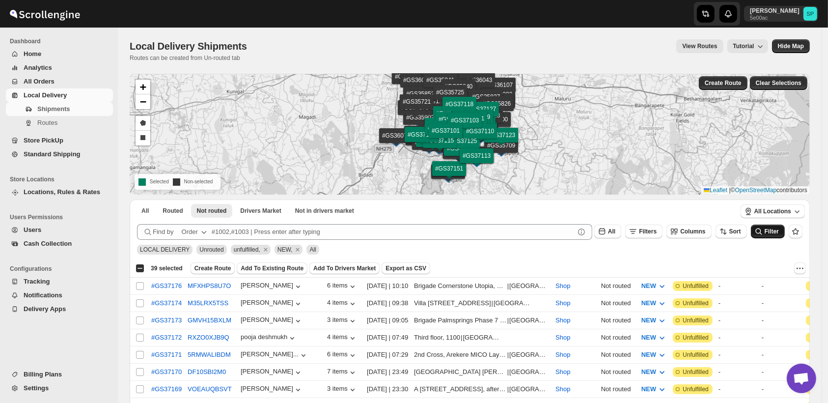
drag, startPoint x: 567, startPoint y: 138, endPoint x: 593, endPoint y: 118, distance: 32.9
click at [593, 118] on div "#GS37176 #GS37174 #GS37173 #GS37172 #GS37171 #GS37170 #GS37169 #GS37168 #GS3716…" at bounding box center [470, 134] width 680 height 121
click at [723, 82] on span "Create Route" at bounding box center [723, 83] width 37 height 8
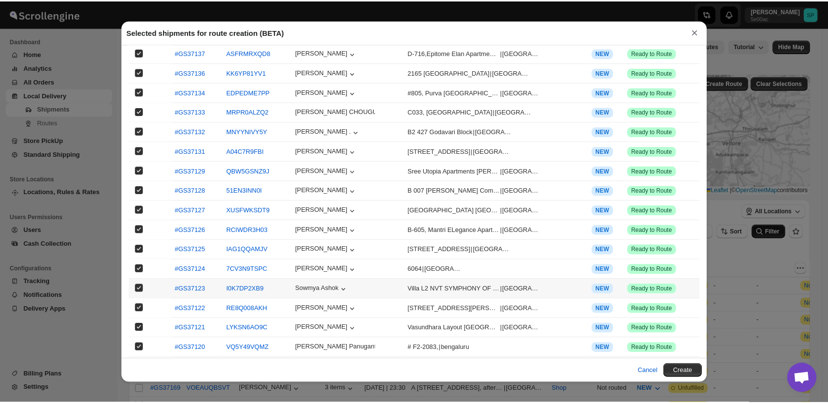
scroll to position [460, 0]
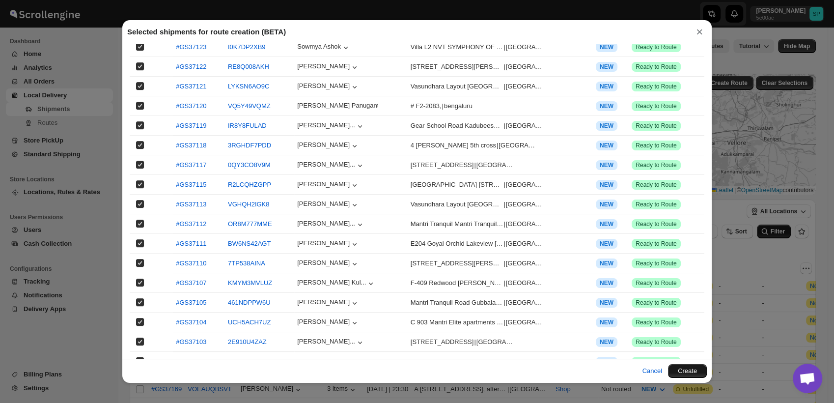
click at [689, 373] on button "Create" at bounding box center [687, 371] width 39 height 14
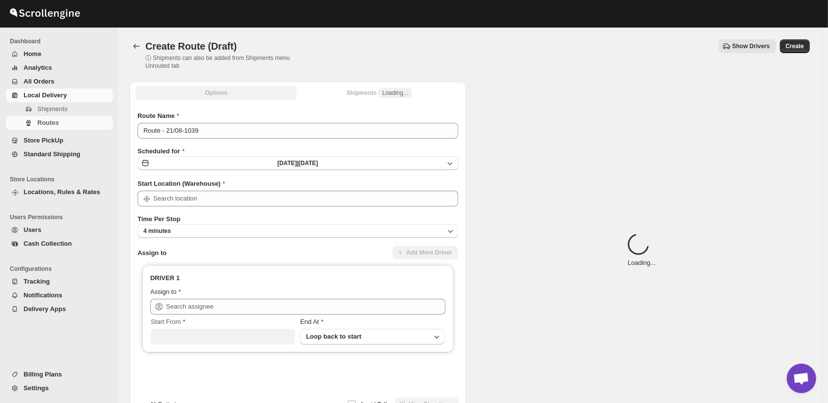
type input "Shop"
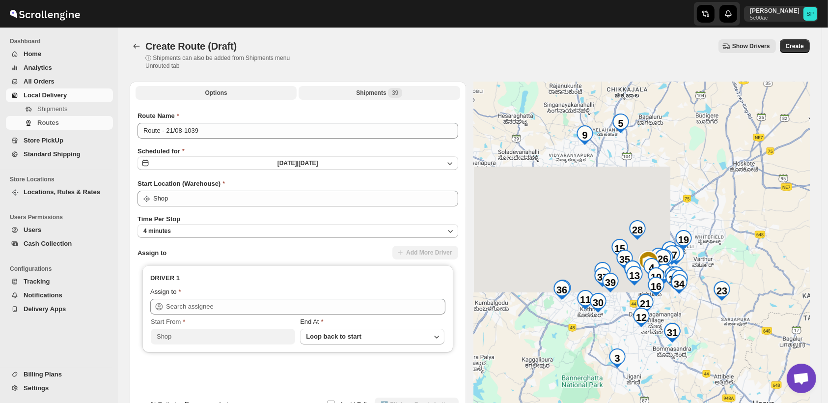
click at [377, 94] on div "Shipments 39" at bounding box center [379, 93] width 46 height 10
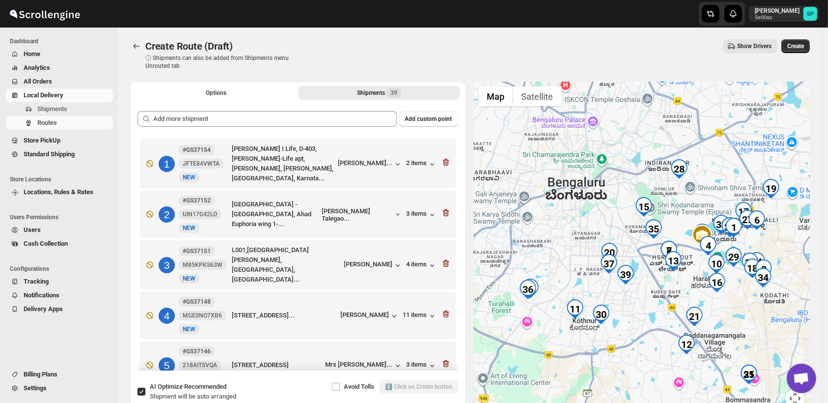
drag, startPoint x: 568, startPoint y: 297, endPoint x: 671, endPoint y: 309, distance: 104.3
click at [671, 309] on div at bounding box center [642, 251] width 336 height 338
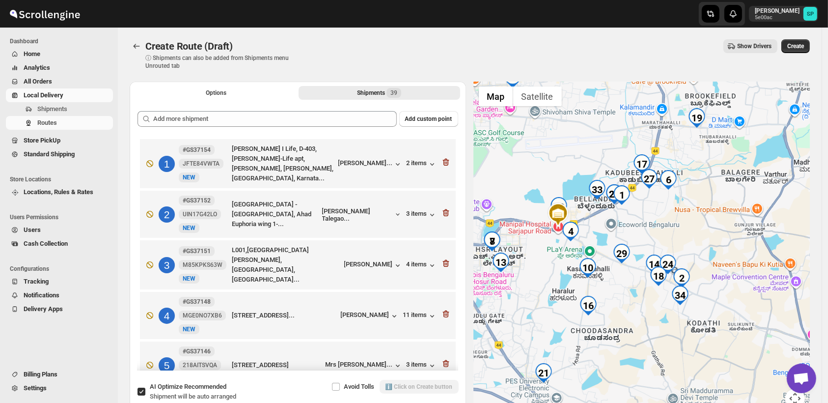
drag, startPoint x: 737, startPoint y: 298, endPoint x: 604, endPoint y: 332, distance: 136.8
click at [604, 332] on div at bounding box center [642, 251] width 336 height 338
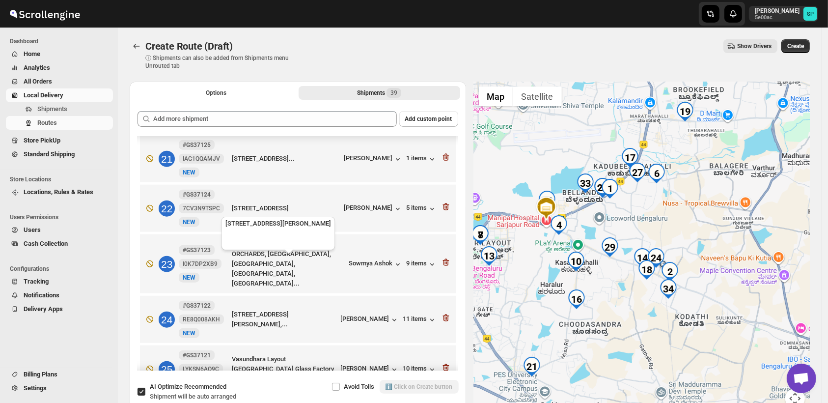
scroll to position [1255, 0]
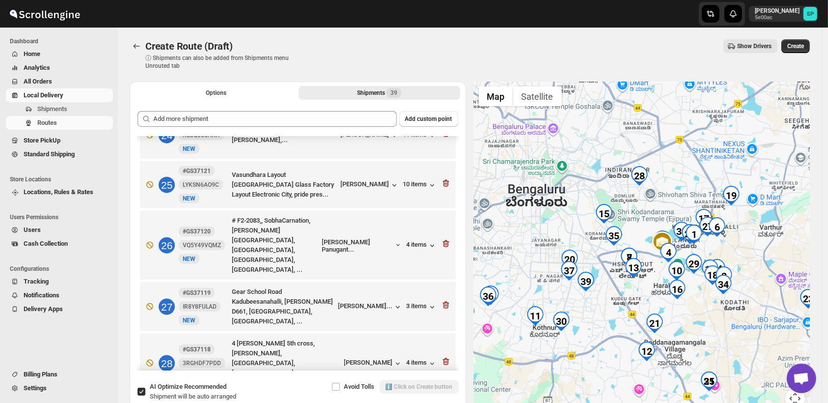
drag, startPoint x: 625, startPoint y: 327, endPoint x: 703, endPoint y: 328, distance: 78.1
click at [703, 328] on div at bounding box center [642, 251] width 336 height 338
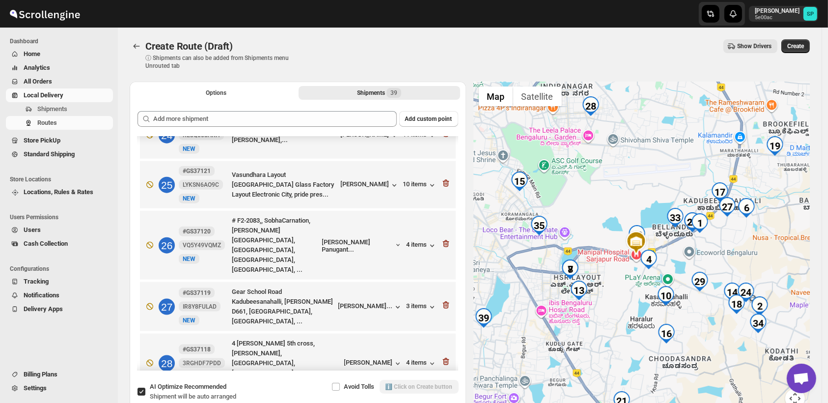
drag, startPoint x: 702, startPoint y: 268, endPoint x: 670, endPoint y: 274, distance: 32.2
click at [670, 274] on div at bounding box center [642, 251] width 336 height 338
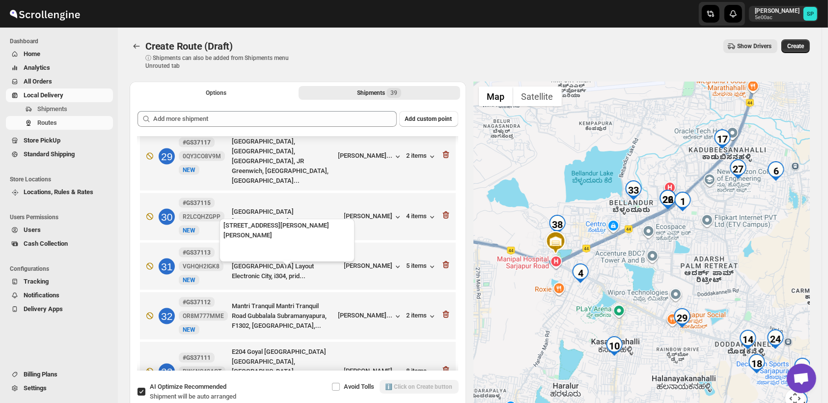
scroll to position [1718, 0]
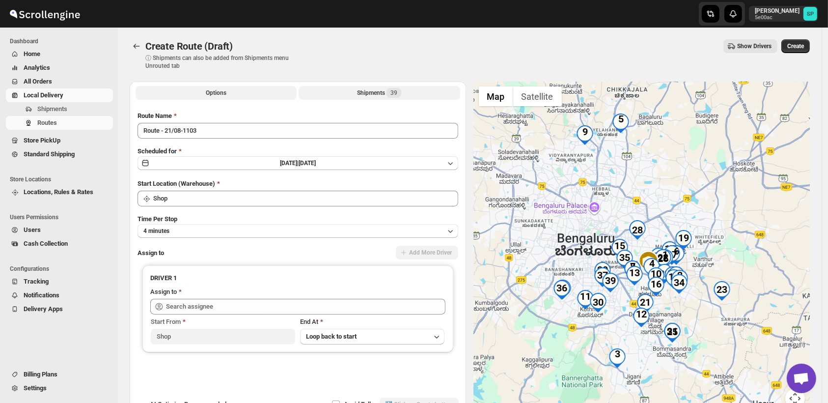
click at [381, 92] on div "Shipments 39" at bounding box center [379, 93] width 44 height 10
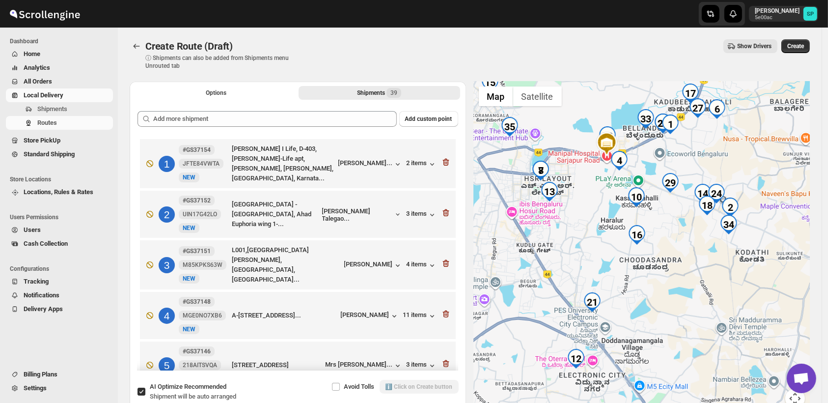
drag, startPoint x: 652, startPoint y: 267, endPoint x: 719, endPoint y: 169, distance: 119.0
click at [719, 169] on div at bounding box center [642, 251] width 336 height 338
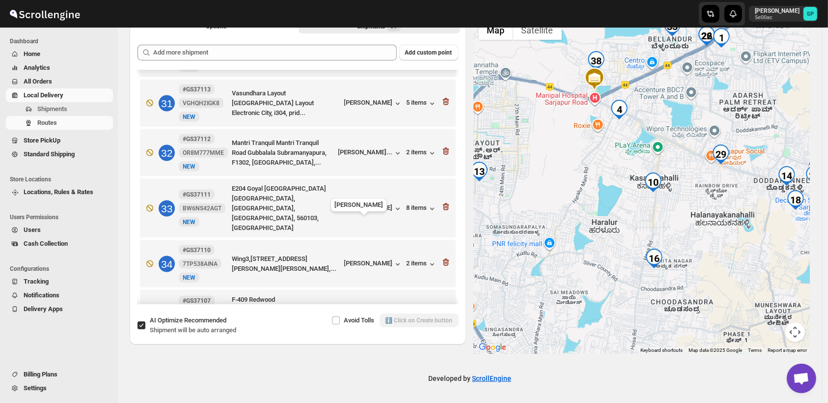
scroll to position [1691, 0]
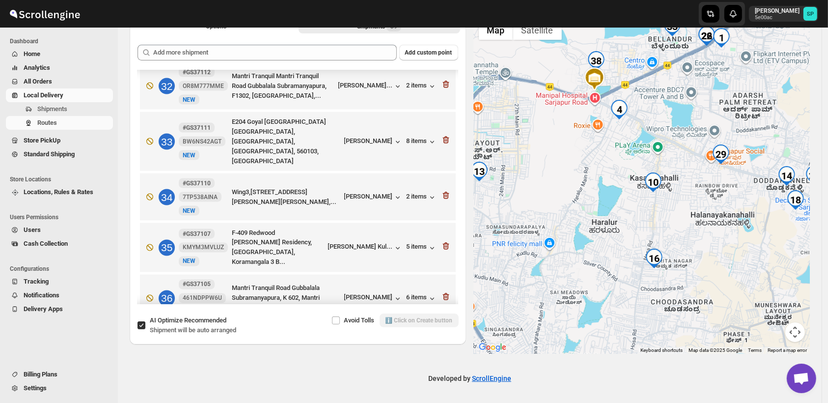
click at [393, 393] on icon "button" at bounding box center [398, 398] width 10 height 10
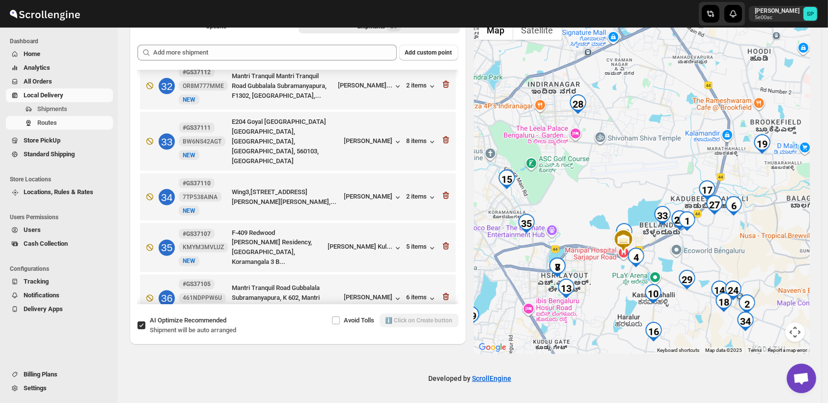
drag, startPoint x: 732, startPoint y: 232, endPoint x: 699, endPoint y: 347, distance: 120.1
click at [699, 347] on div "1 2 3 4 5 6 7 8 9 10 11 12 13 14 15 16 17 18 19 20 21 22 23 24 25 26 27 28 29 3…" at bounding box center [642, 184] width 336 height 338
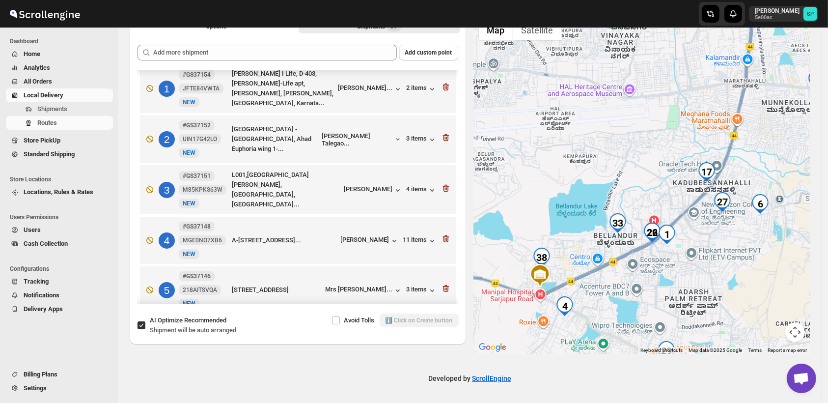
scroll to position [0, 0]
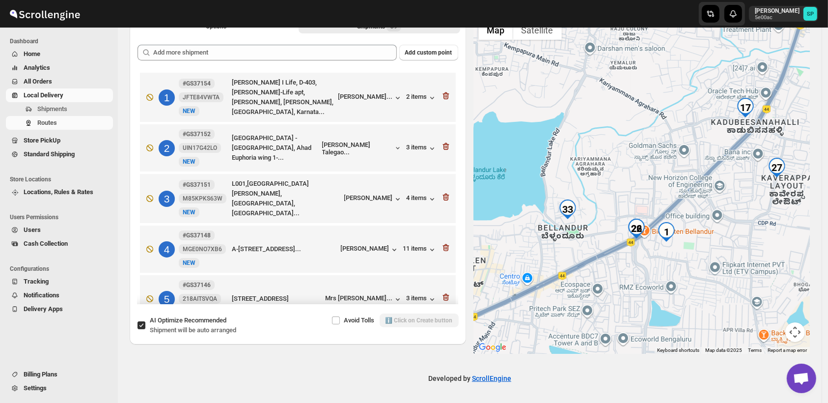
drag, startPoint x: 658, startPoint y: 243, endPoint x: 633, endPoint y: 233, distance: 26.3
click at [633, 233] on img "26" at bounding box center [637, 228] width 20 height 20
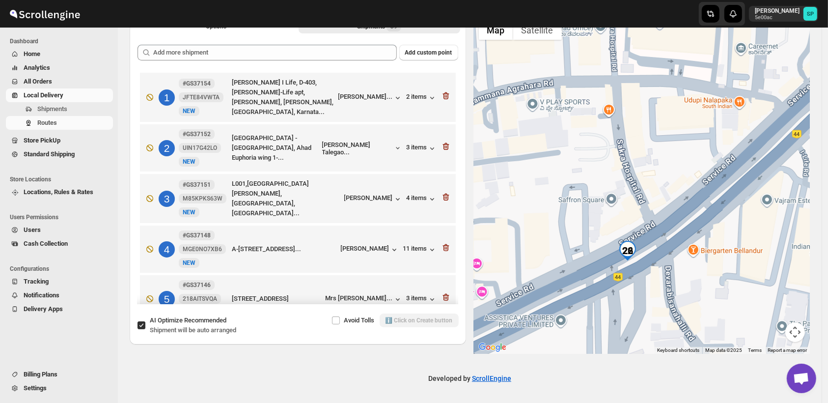
drag, startPoint x: 641, startPoint y: 257, endPoint x: 627, endPoint y: 250, distance: 16.0
click at [627, 250] on img "26" at bounding box center [628, 251] width 20 height 20
click at [630, 249] on img "26" at bounding box center [628, 251] width 20 height 20
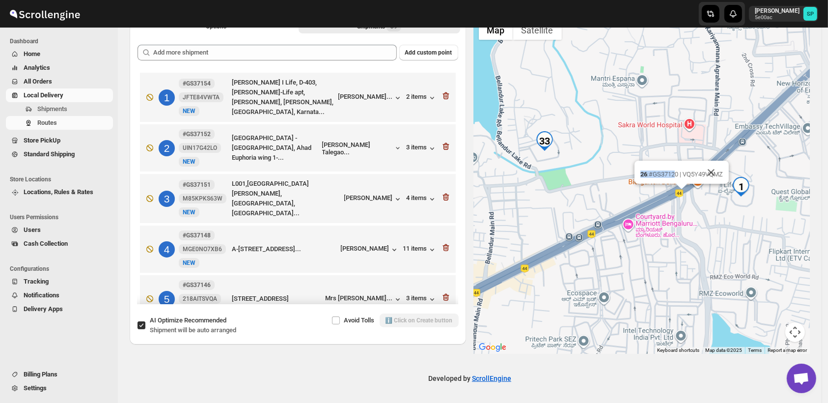
drag, startPoint x: 681, startPoint y: 172, endPoint x: 632, endPoint y: 153, distance: 52.4
click at [632, 153] on div "26 : #GS37120 | VQ5Y49VQMZ" at bounding box center [642, 184] width 336 height 338
drag, startPoint x: 632, startPoint y: 153, endPoint x: 721, endPoint y: 171, distance: 90.8
click at [721, 171] on button "Close" at bounding box center [711, 173] width 24 height 24
click at [689, 173] on img "26" at bounding box center [682, 179] width 20 height 20
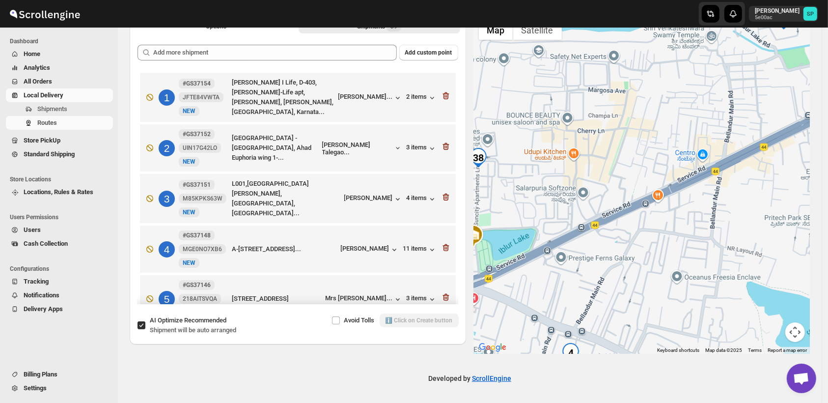
drag, startPoint x: 747, startPoint y: 244, endPoint x: 556, endPoint y: 315, distance: 204.5
click at [556, 315] on div at bounding box center [642, 184] width 336 height 338
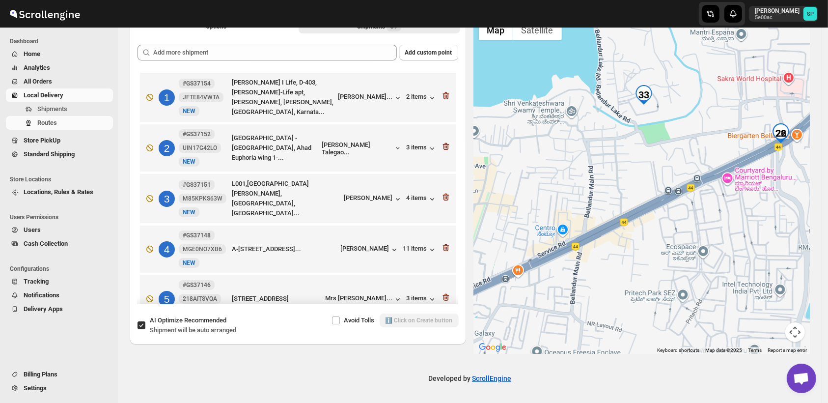
drag, startPoint x: 720, startPoint y: 201, endPoint x: 607, endPoint y: 267, distance: 130.7
click at [604, 269] on div at bounding box center [642, 184] width 336 height 338
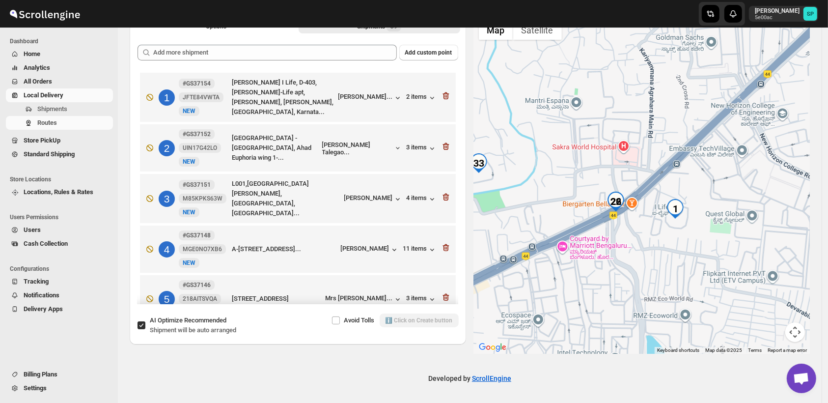
drag, startPoint x: 687, startPoint y: 220, endPoint x: 559, endPoint y: 268, distance: 136.7
click at [559, 268] on div at bounding box center [642, 184] width 336 height 338
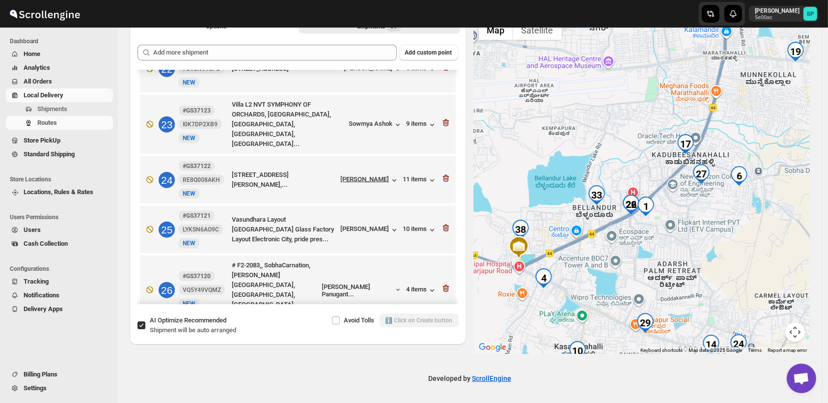
scroll to position [1146, 0]
